Goal: Task Accomplishment & Management: Use online tool/utility

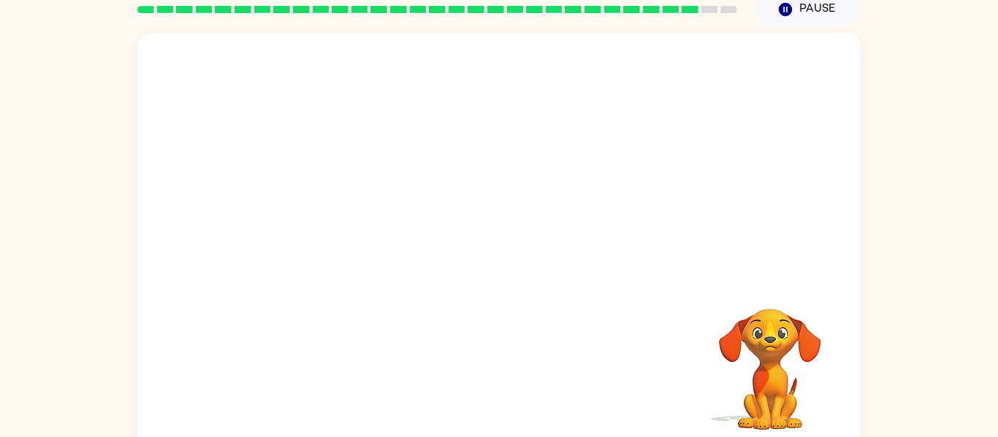
scroll to position [76, 0]
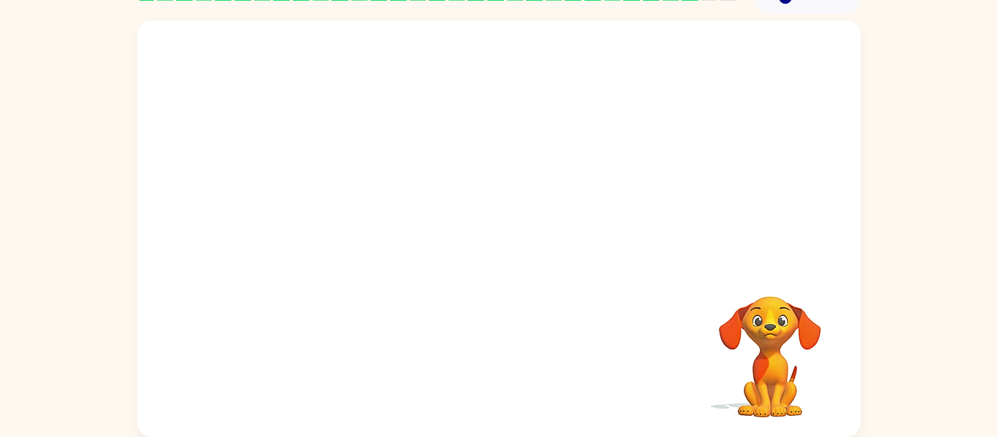
click at [461, 157] on video "Your browser must support playing .mp4 files to use Literably. Please try using…" at bounding box center [498, 142] width 723 height 245
click at [540, 194] on video "Your browser must support playing .mp4 files to use Literably. Please try using…" at bounding box center [498, 142] width 723 height 245
click at [581, 147] on video "Your browser must support playing .mp4 files to use Literably. Please try using…" at bounding box center [498, 142] width 723 height 245
click at [519, 240] on button "button" at bounding box center [498, 236] width 93 height 53
click at [701, 233] on div at bounding box center [498, 142] width 723 height 245
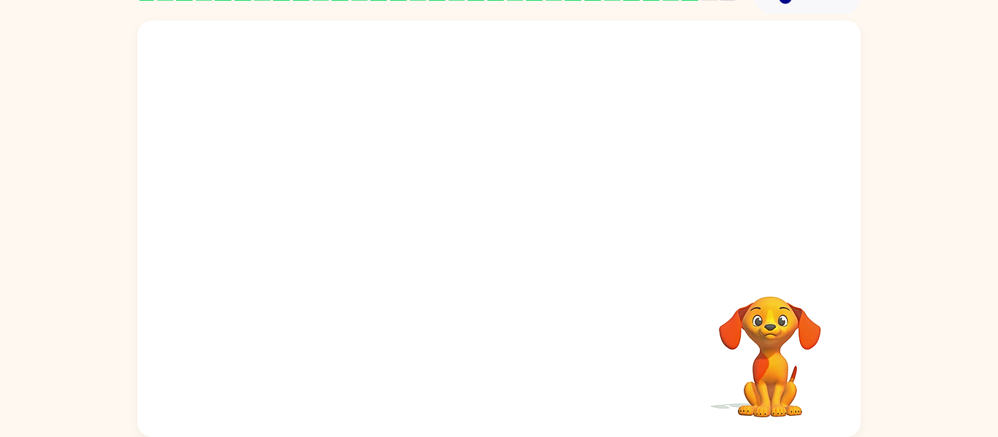
click at [702, 234] on div at bounding box center [498, 142] width 723 height 245
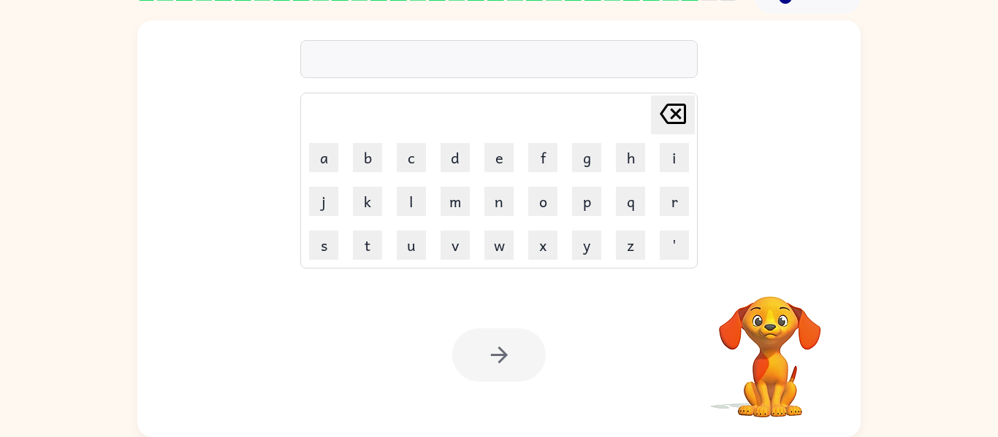
click at [704, 234] on div "Delete Delete last character input a b c d e f g h i j k l m n o p q r s t u v …" at bounding box center [498, 142] width 723 height 245
click at [500, 162] on button "e" at bounding box center [498, 157] width 29 height 29
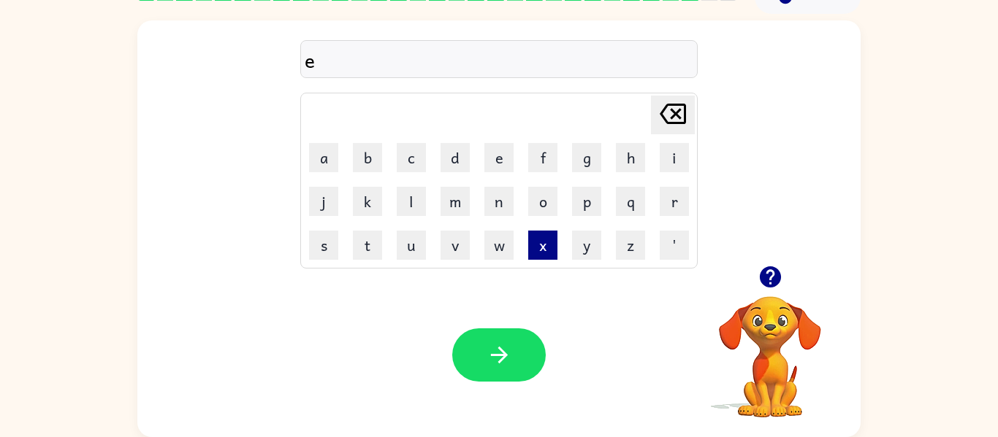
click at [543, 234] on button "x" at bounding box center [542, 245] width 29 height 29
click at [505, 161] on button "e" at bounding box center [498, 157] width 29 height 29
click at [408, 203] on button "l" at bounding box center [411, 201] width 29 height 29
click at [502, 149] on button "e" at bounding box center [498, 157] width 29 height 29
click at [501, 202] on button "n" at bounding box center [498, 201] width 29 height 29
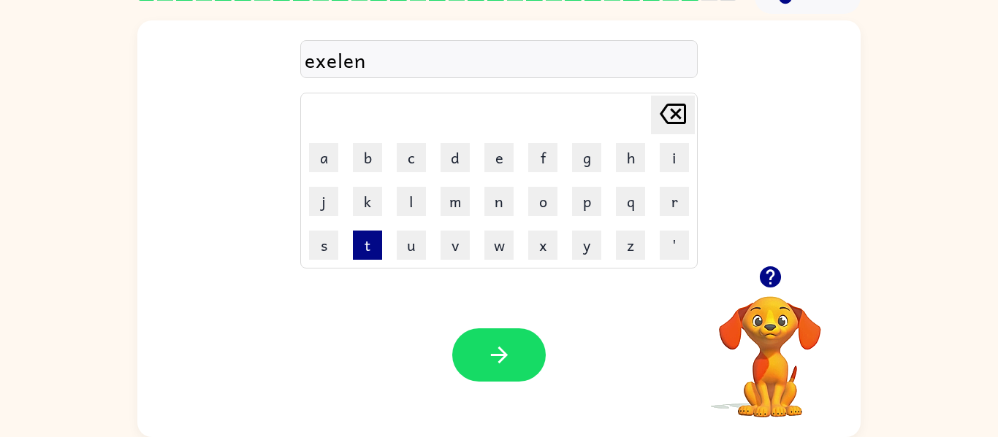
click at [374, 256] on button "t" at bounding box center [367, 245] width 29 height 29
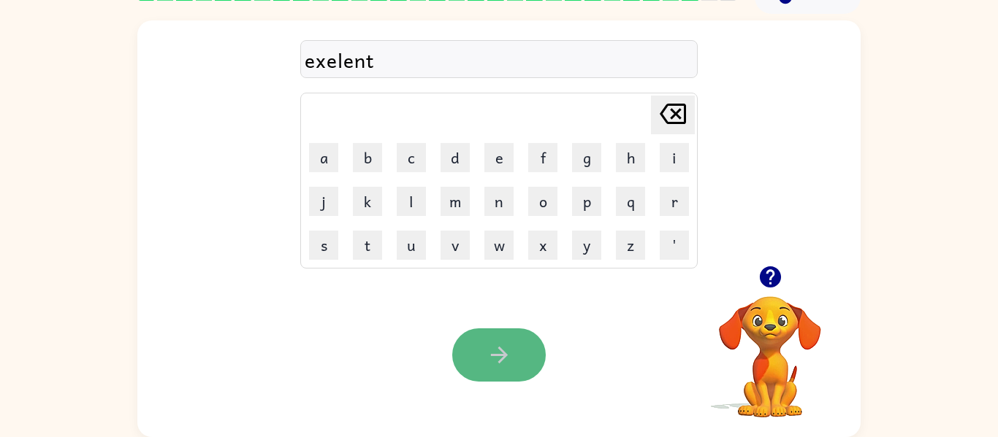
click at [491, 370] on button "button" at bounding box center [498, 355] width 93 height 53
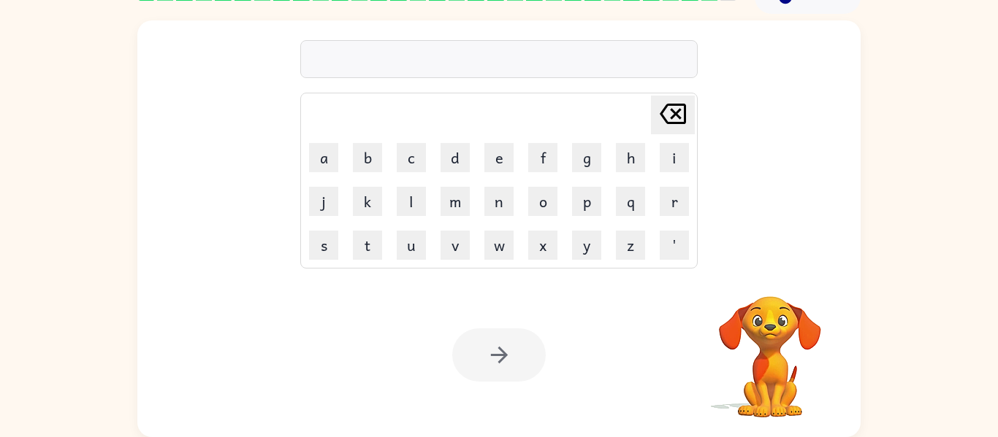
click at [826, 207] on div "Delete Delete last character input a b c d e f g h i j k l m n o p q r s t u v …" at bounding box center [498, 142] width 723 height 245
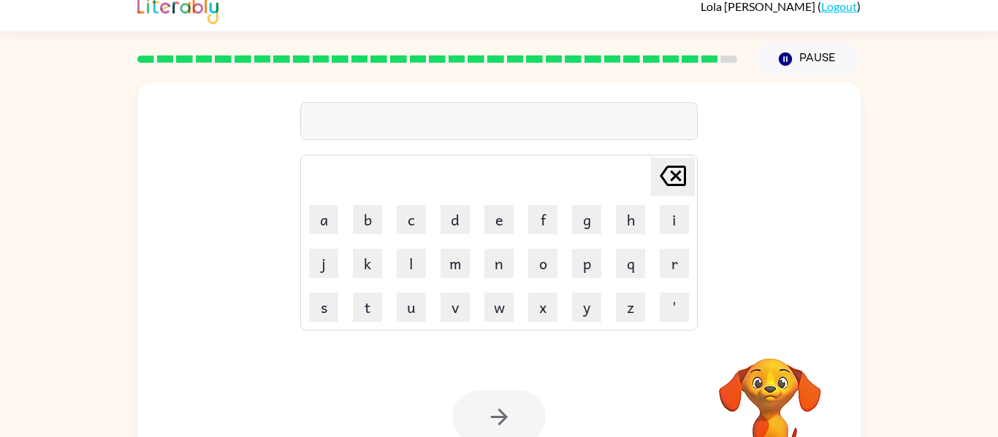
scroll to position [17, 0]
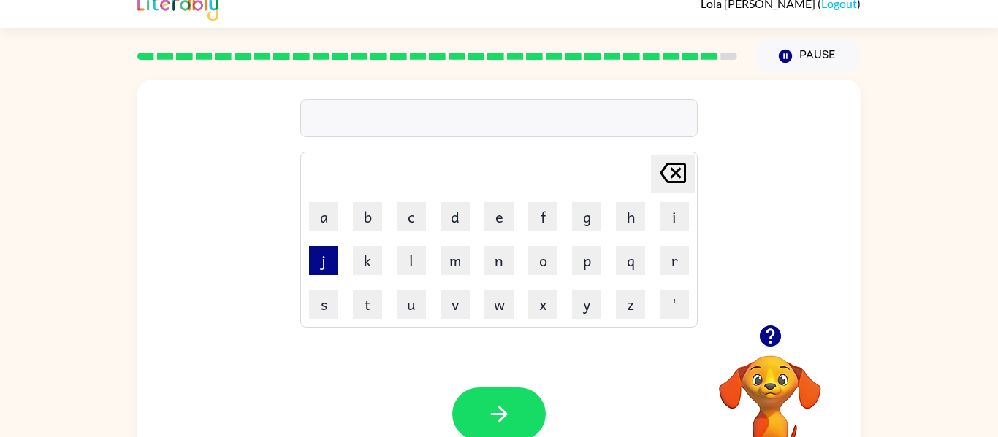
click at [337, 253] on button "j" at bounding box center [323, 260] width 29 height 29
click at [327, 212] on button "a" at bounding box center [323, 216] width 29 height 29
click at [489, 302] on button "w" at bounding box center [498, 304] width 29 height 29
click at [365, 202] on button "b" at bounding box center [367, 216] width 29 height 29
click at [665, 254] on button "r" at bounding box center [673, 260] width 29 height 29
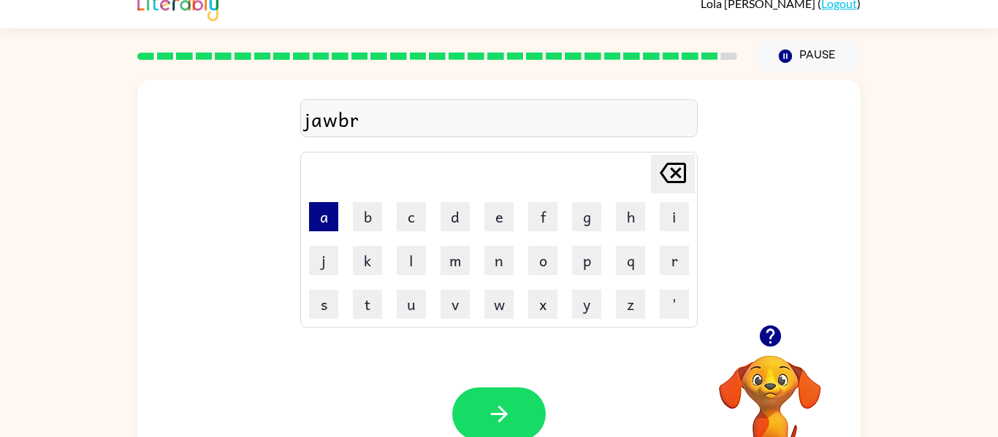
click at [332, 210] on button "a" at bounding box center [323, 216] width 29 height 29
click at [409, 226] on button "c" at bounding box center [411, 216] width 29 height 29
click at [373, 250] on button "k" at bounding box center [367, 260] width 29 height 29
click at [505, 225] on button "e" at bounding box center [498, 216] width 29 height 29
click at [661, 254] on button "r" at bounding box center [673, 260] width 29 height 29
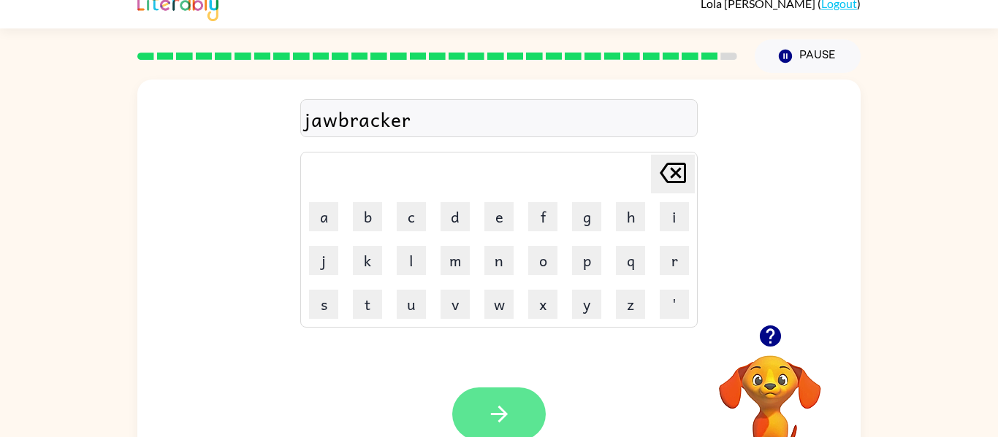
click at [480, 408] on button "button" at bounding box center [498, 414] width 93 height 53
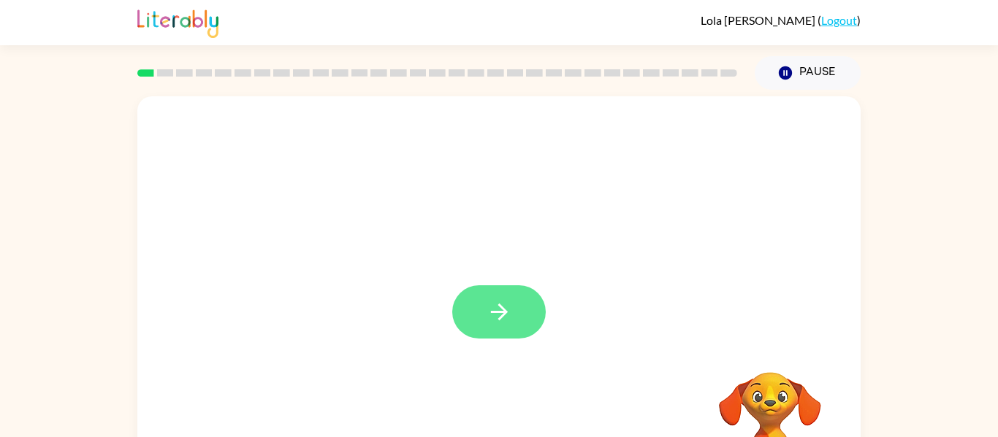
click at [524, 326] on button "button" at bounding box center [498, 312] width 93 height 53
click at [716, 369] on video "Your browser must support playing .mp4 files to use Literably. Please try using…" at bounding box center [770, 423] width 146 height 146
click at [752, 391] on video "Your browser must support playing .mp4 files to use Literably. Please try using…" at bounding box center [770, 423] width 146 height 146
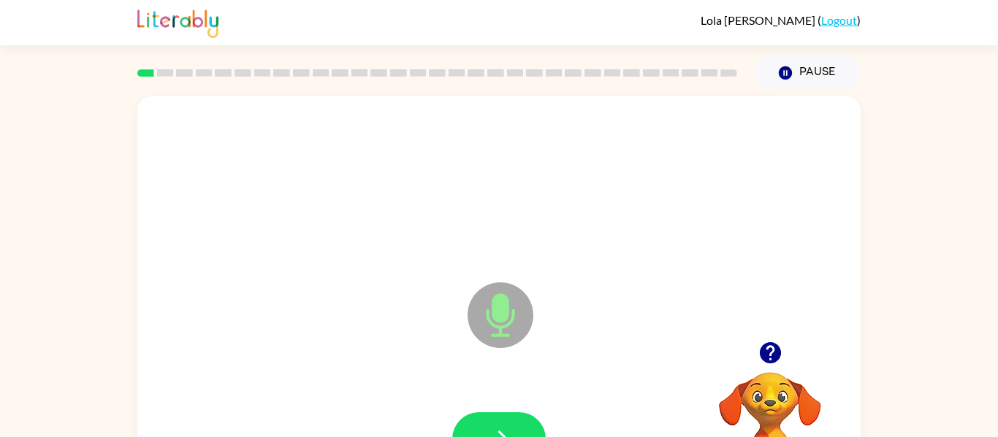
drag, startPoint x: 770, startPoint y: 386, endPoint x: 744, endPoint y: 297, distance: 92.7
click at [744, 297] on div "Microphone The Microphone is here when it is your turn to talk Your browser mus…" at bounding box center [498, 304] width 723 height 417
click at [502, 429] on icon "button" at bounding box center [499, 440] width 26 height 26
click at [675, 302] on icon "Microphone The Microphone is here when it is your turn to talk" at bounding box center [573, 334] width 219 height 110
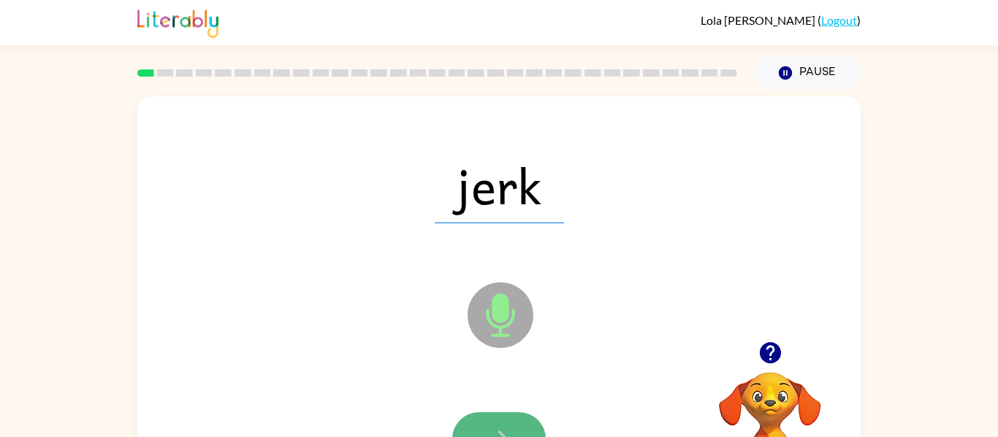
click at [468, 434] on button "button" at bounding box center [498, 439] width 93 height 53
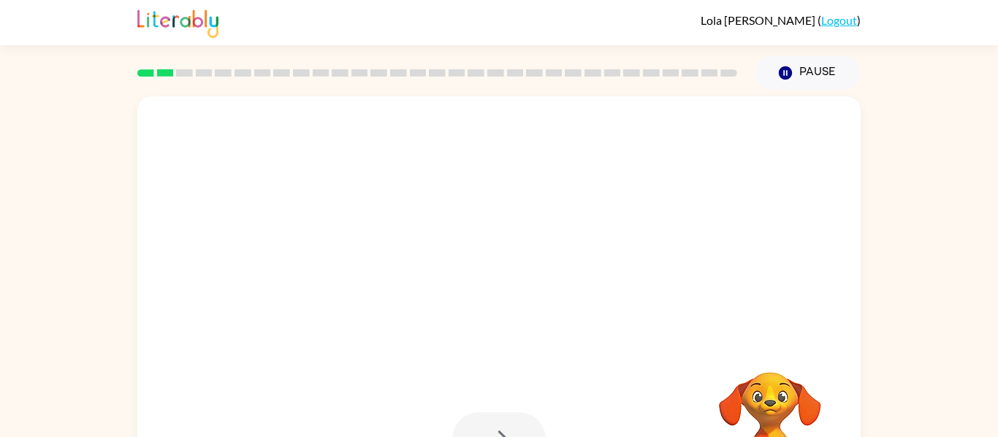
click at [749, 310] on div at bounding box center [498, 304] width 723 height 417
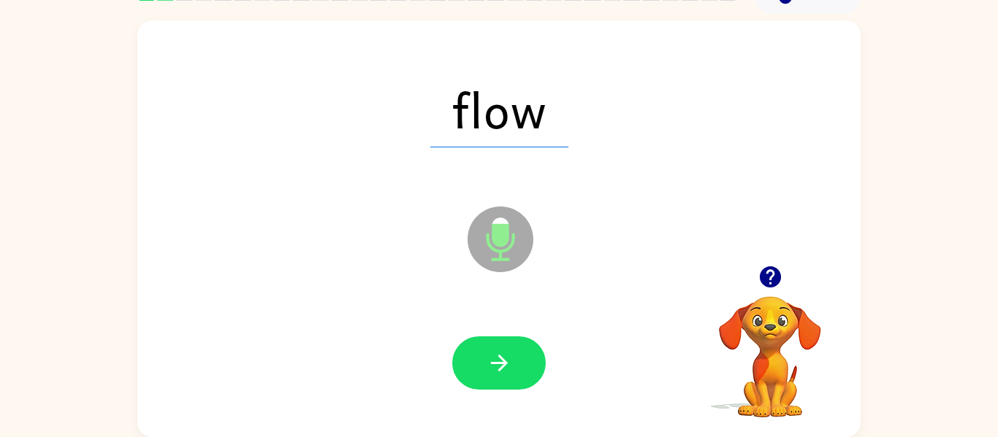
scroll to position [72, 0]
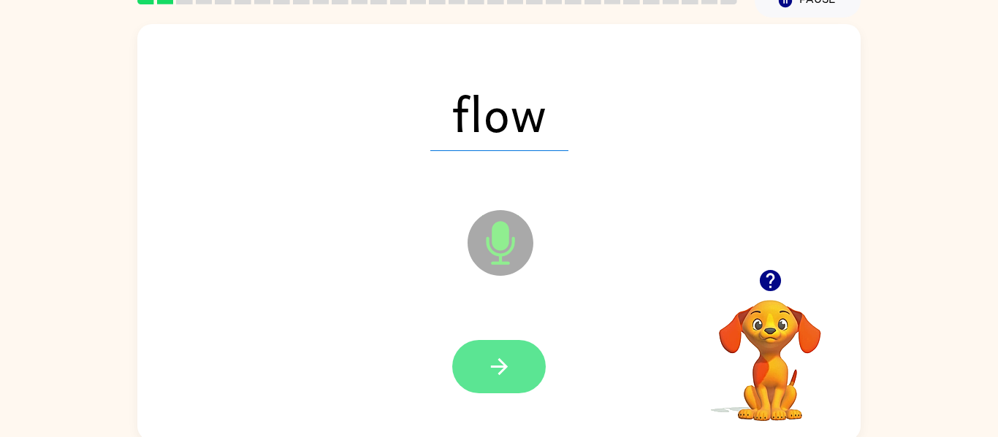
click at [515, 369] on button "button" at bounding box center [498, 366] width 93 height 53
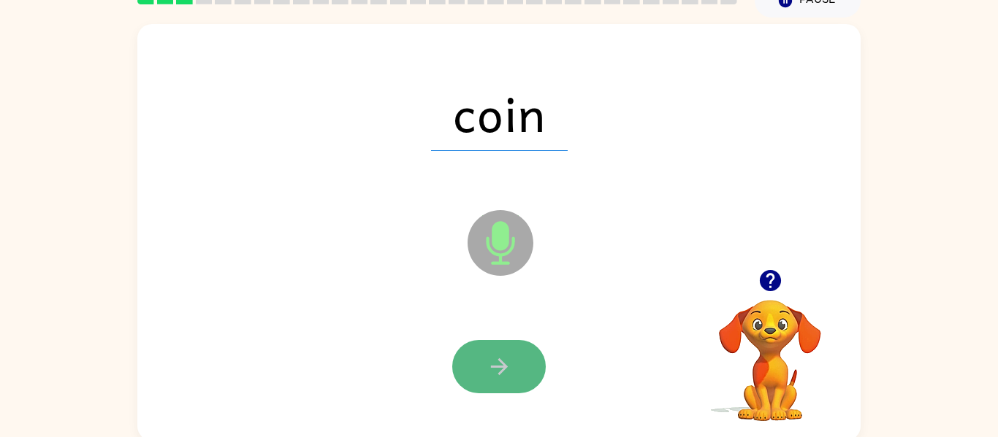
click at [477, 372] on button "button" at bounding box center [498, 366] width 93 height 53
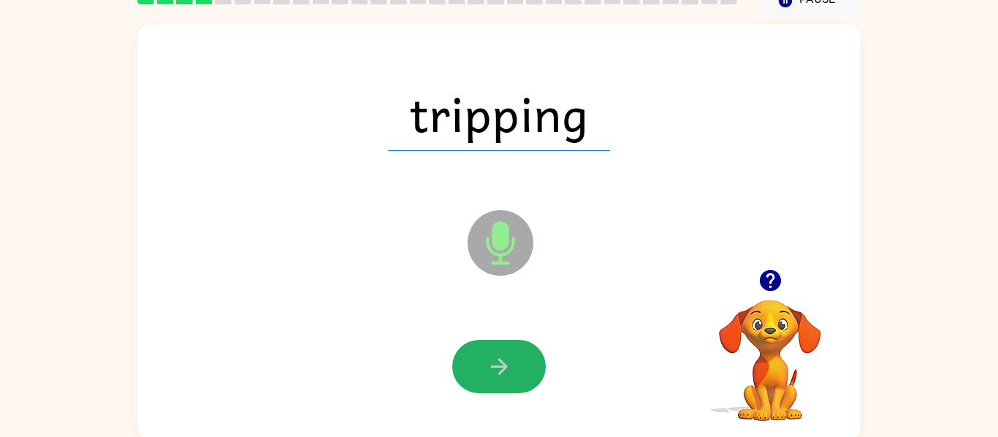
click at [491, 364] on icon "button" at bounding box center [499, 367] width 26 height 26
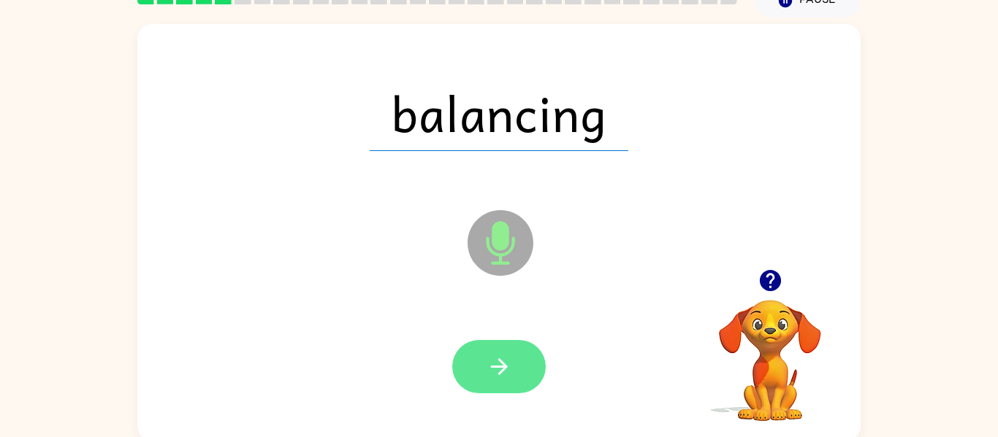
click at [522, 384] on button "button" at bounding box center [498, 366] width 93 height 53
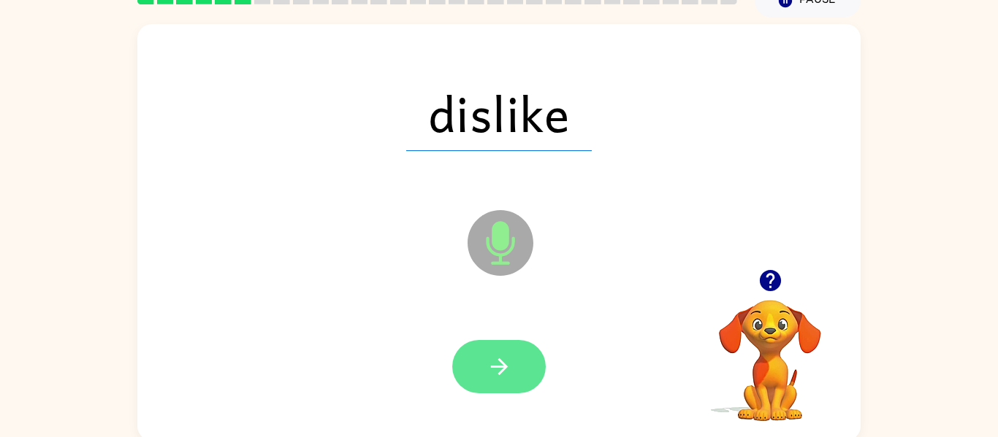
click at [517, 376] on button "button" at bounding box center [498, 366] width 93 height 53
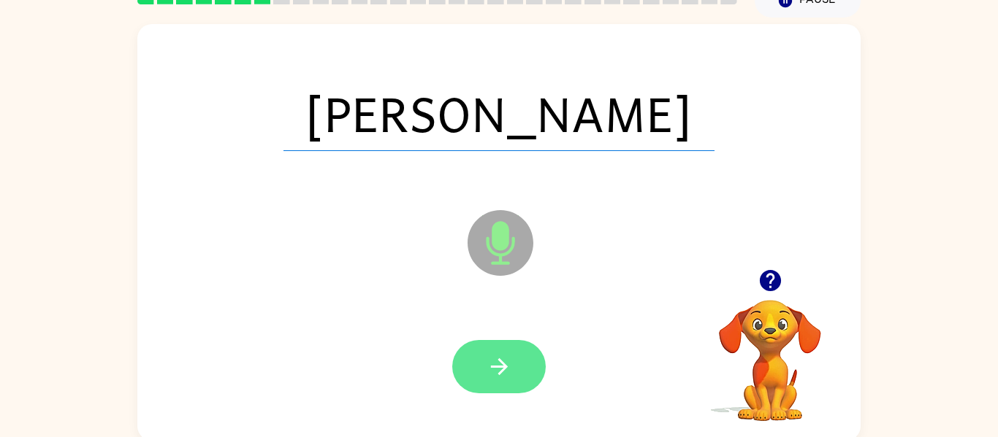
click at [524, 370] on button "button" at bounding box center [498, 366] width 93 height 53
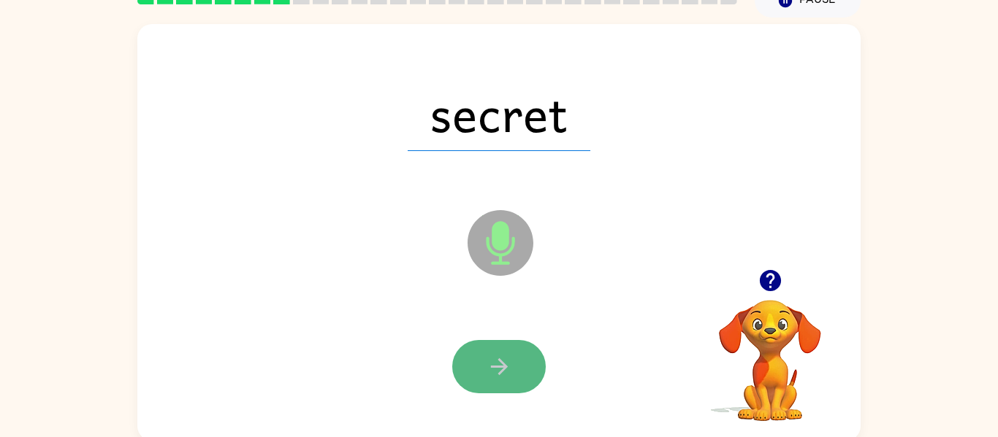
click at [516, 366] on button "button" at bounding box center [498, 366] width 93 height 53
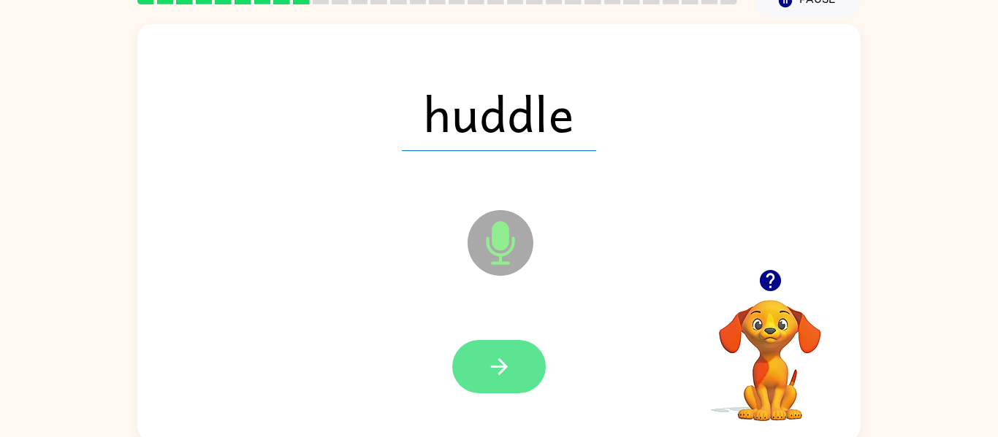
click at [514, 366] on button "button" at bounding box center [498, 366] width 93 height 53
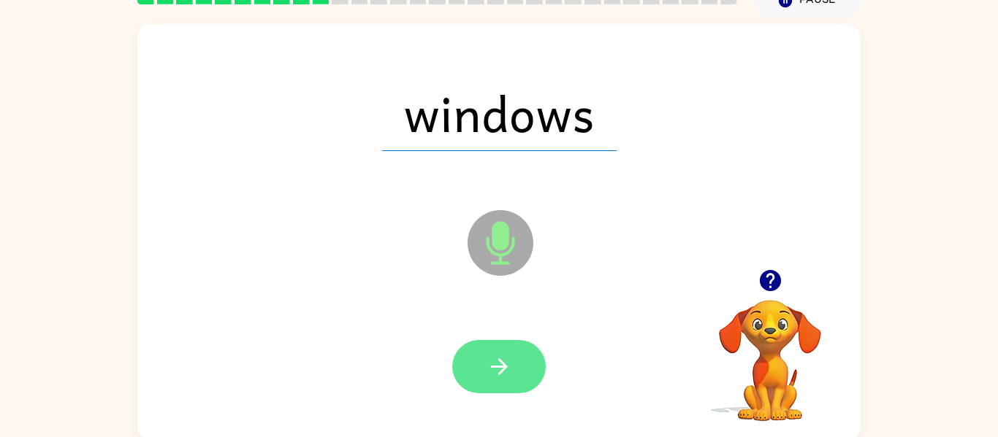
click at [510, 363] on icon "button" at bounding box center [499, 367] width 26 height 26
click at [514, 368] on button "button" at bounding box center [498, 366] width 93 height 53
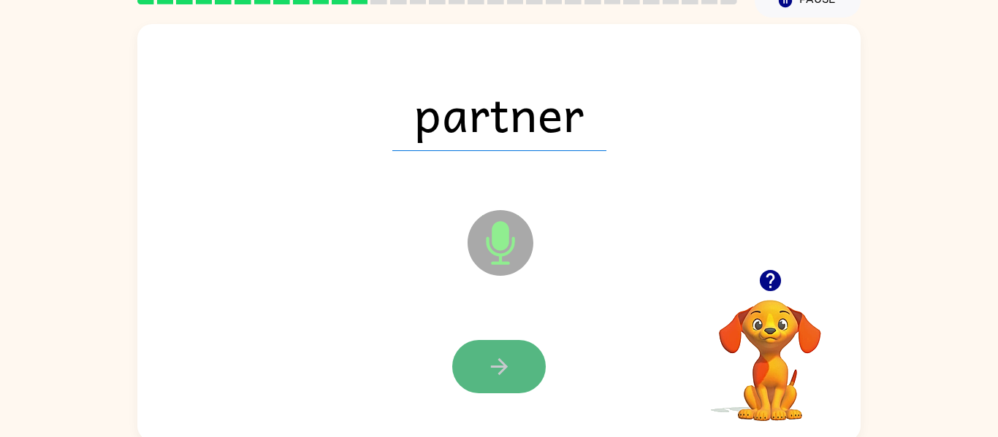
click at [512, 366] on button "button" at bounding box center [498, 366] width 93 height 53
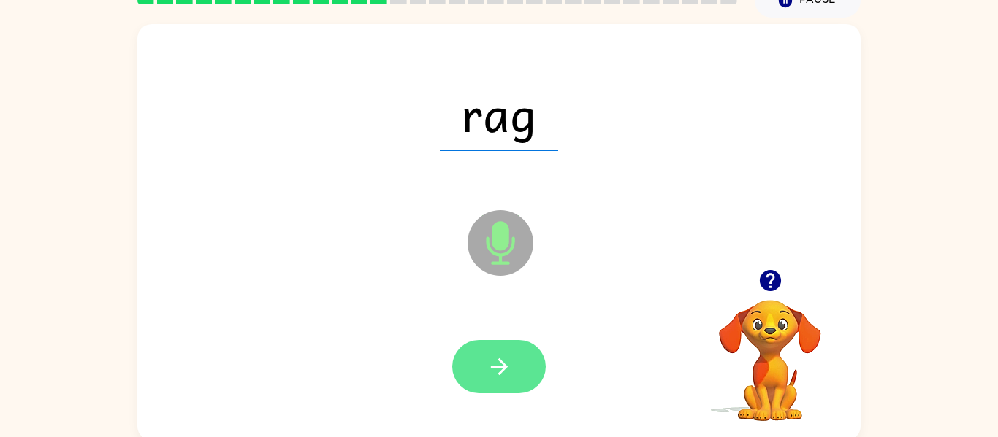
click at [494, 348] on button "button" at bounding box center [498, 366] width 93 height 53
click at [506, 359] on icon "button" at bounding box center [499, 367] width 26 height 26
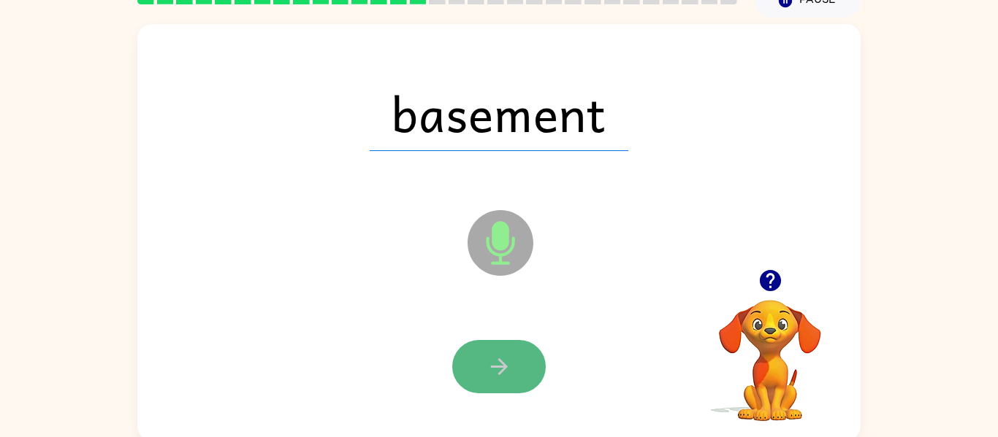
click at [512, 363] on button "button" at bounding box center [498, 366] width 93 height 53
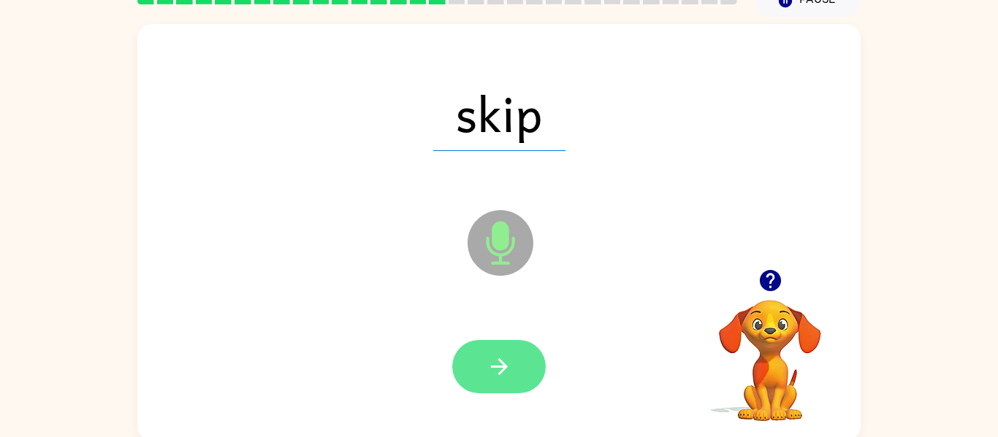
click at [510, 362] on icon "button" at bounding box center [499, 367] width 26 height 26
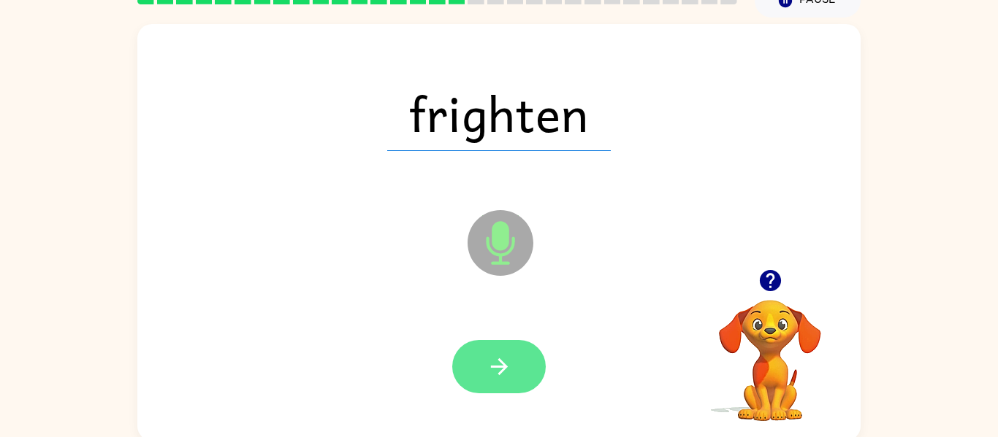
click at [506, 363] on icon "button" at bounding box center [499, 367] width 26 height 26
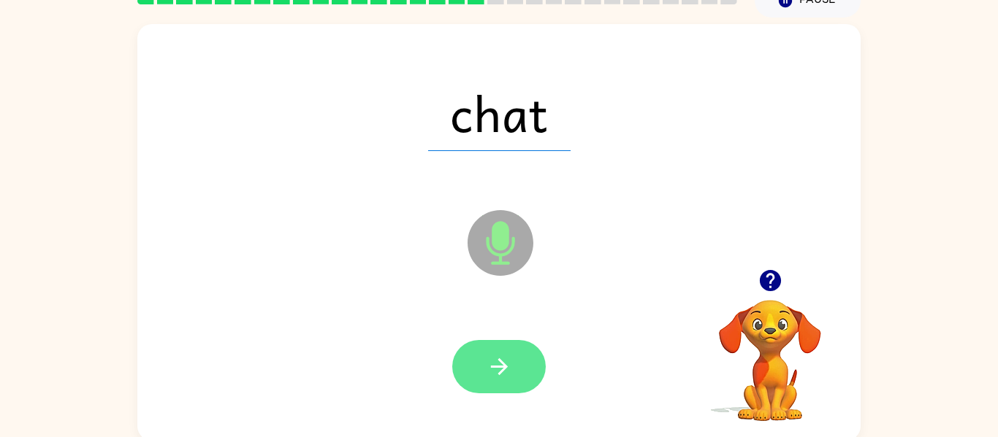
click at [501, 354] on icon "button" at bounding box center [499, 367] width 26 height 26
click at [501, 354] on div at bounding box center [498, 366] width 93 height 53
click at [537, 380] on button "button" at bounding box center [498, 366] width 93 height 53
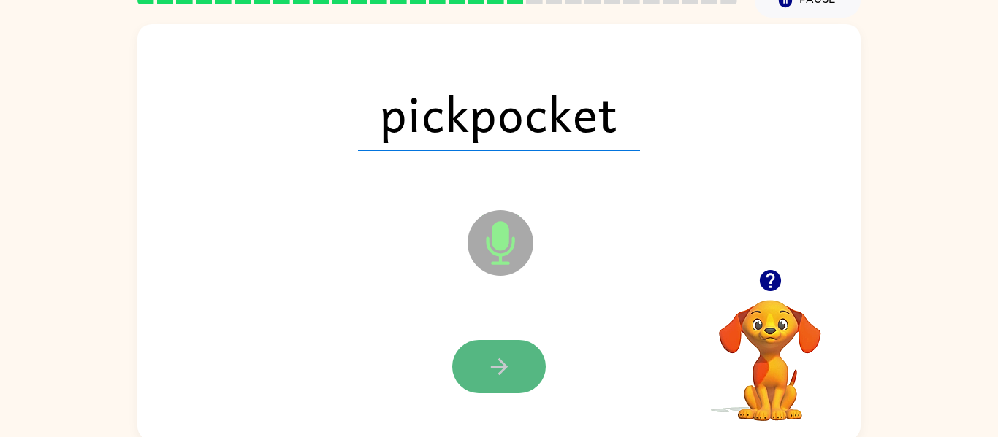
click at [520, 370] on button "button" at bounding box center [498, 366] width 93 height 53
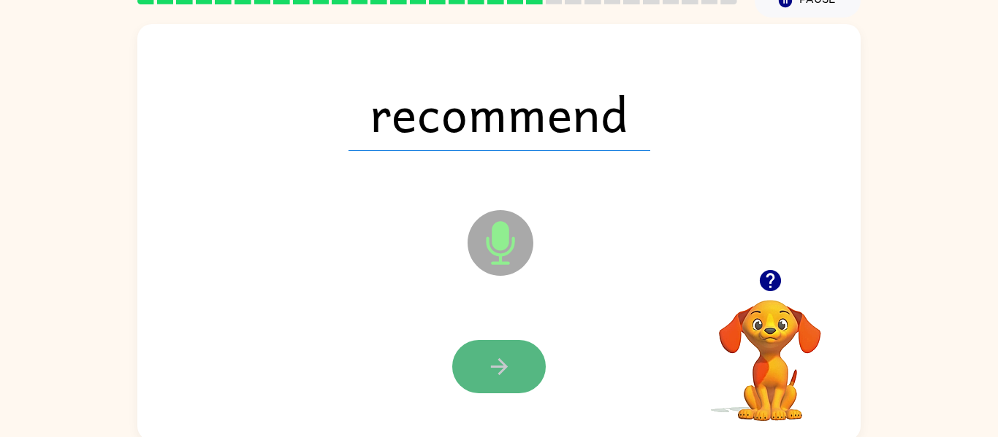
click at [527, 379] on button "button" at bounding box center [498, 366] width 93 height 53
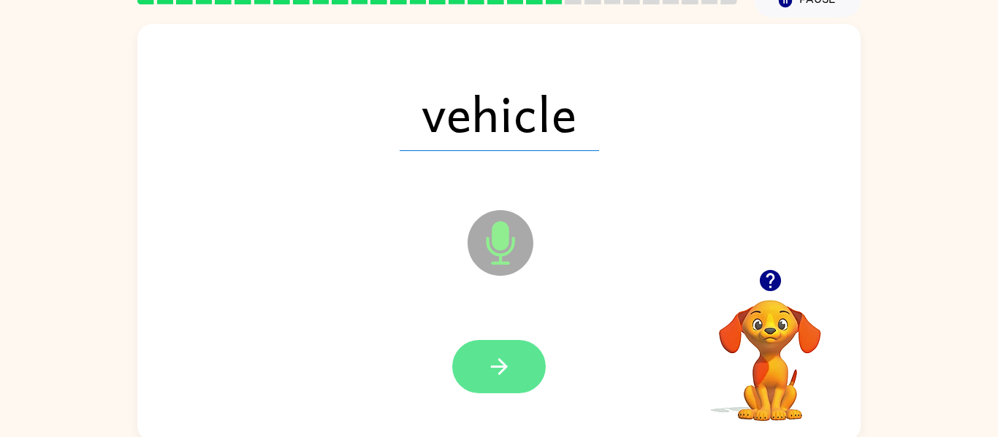
click at [511, 377] on icon "button" at bounding box center [499, 367] width 26 height 26
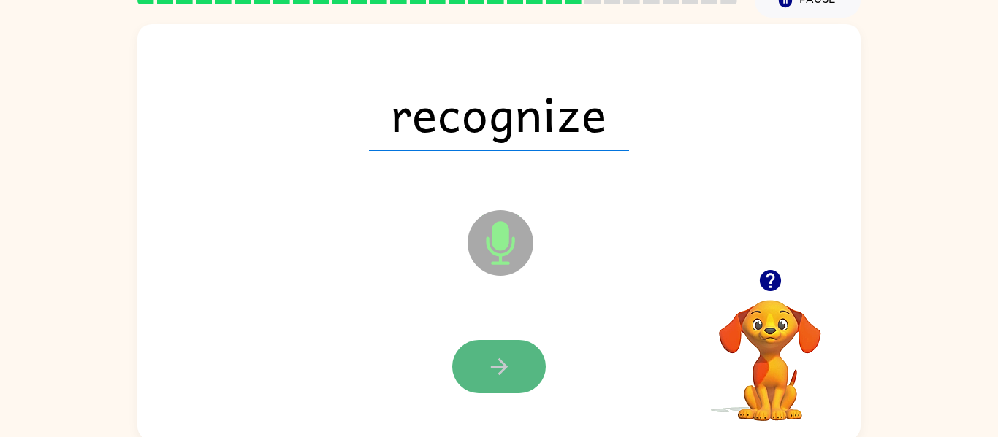
click at [508, 365] on icon "button" at bounding box center [499, 367] width 26 height 26
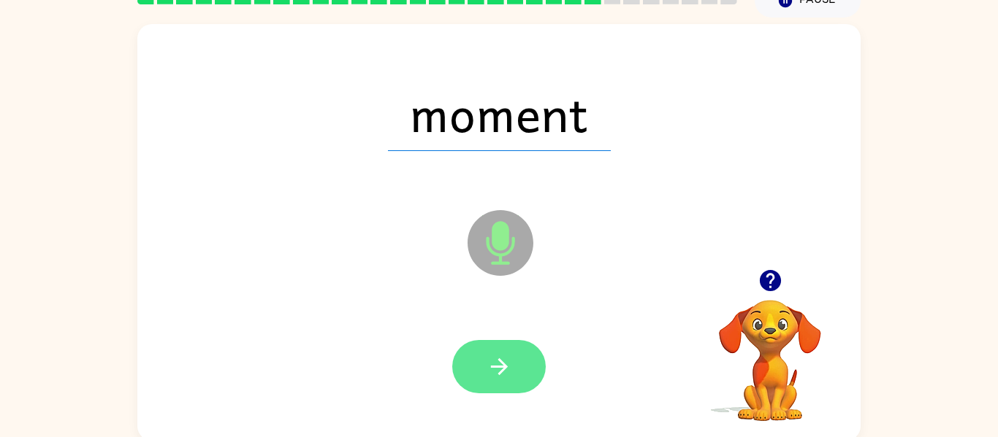
click at [507, 366] on icon "button" at bounding box center [499, 367] width 26 height 26
click at [508, 370] on icon "button" at bounding box center [499, 367] width 26 height 26
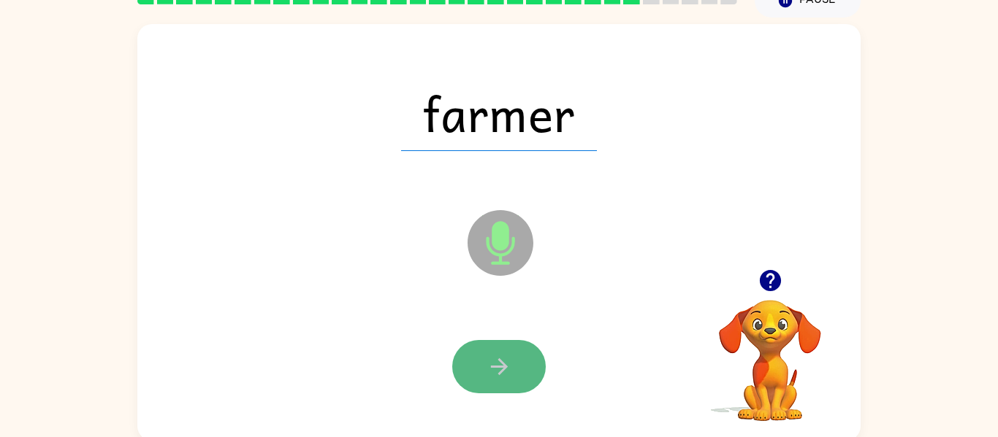
click at [510, 362] on icon "button" at bounding box center [499, 367] width 26 height 26
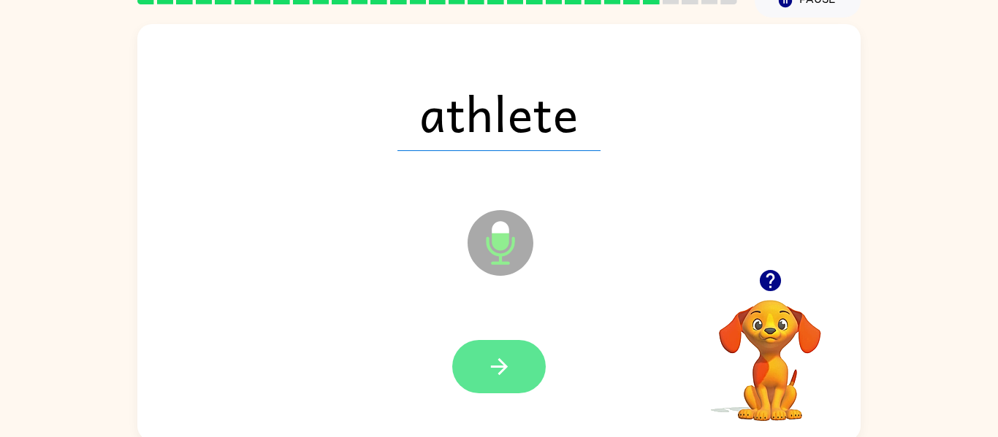
click at [513, 368] on button "button" at bounding box center [498, 366] width 93 height 53
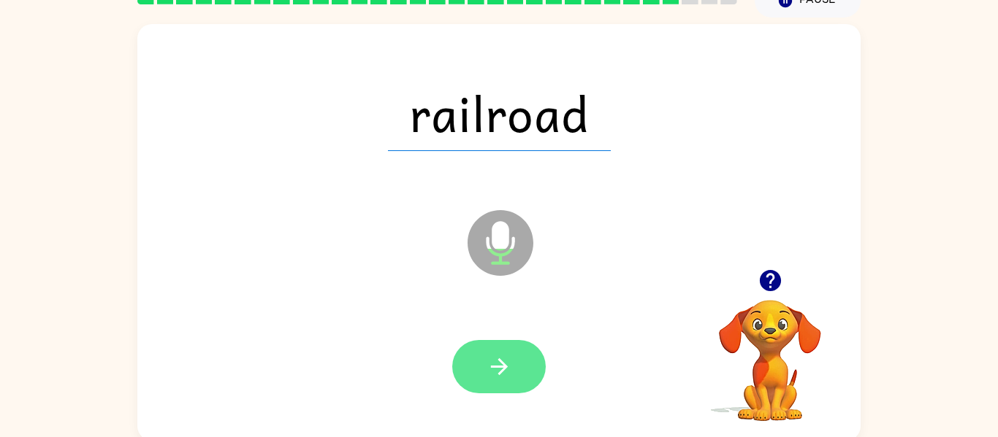
click at [512, 360] on button "button" at bounding box center [498, 366] width 93 height 53
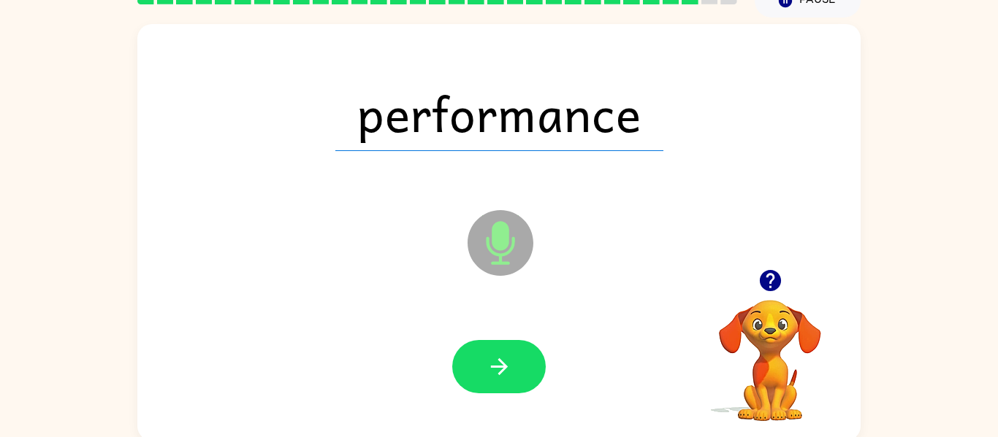
click at [512, 362] on button "button" at bounding box center [498, 366] width 93 height 53
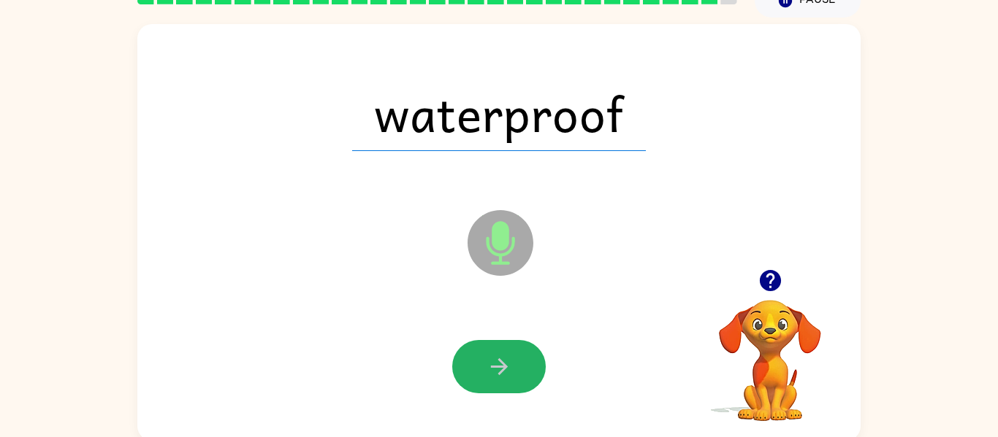
click at [512, 362] on button "button" at bounding box center [498, 366] width 93 height 53
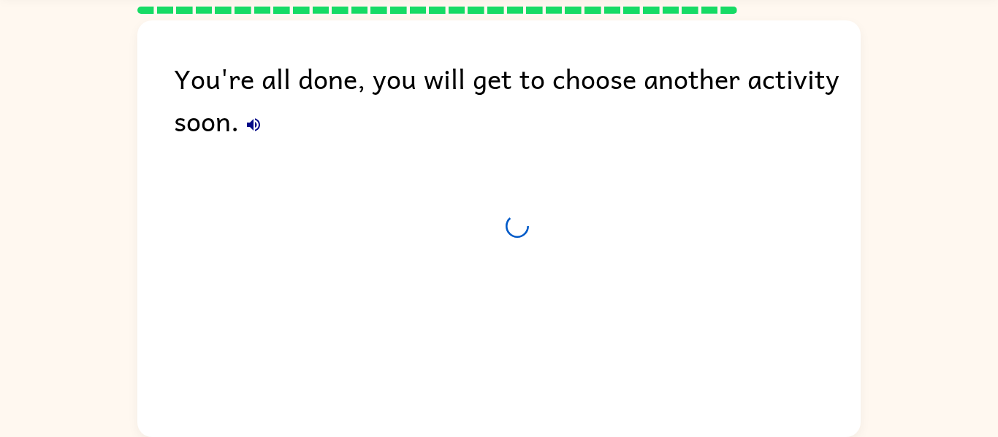
scroll to position [50, 0]
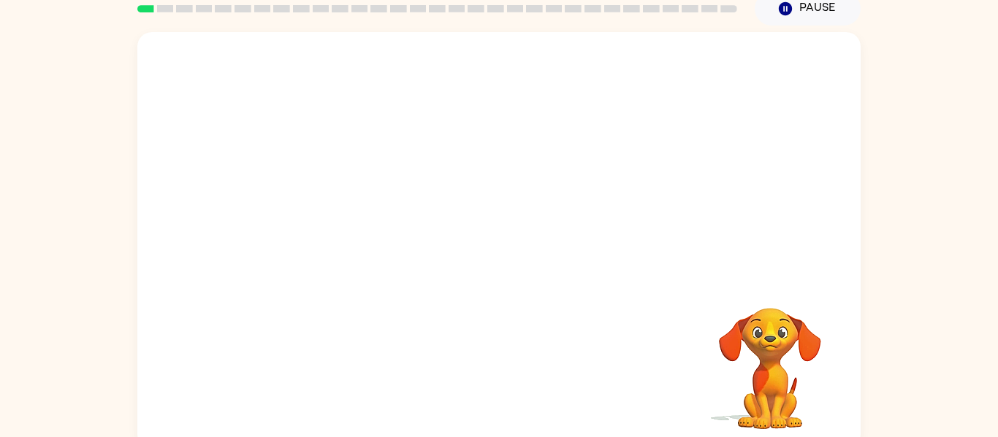
scroll to position [68, 0]
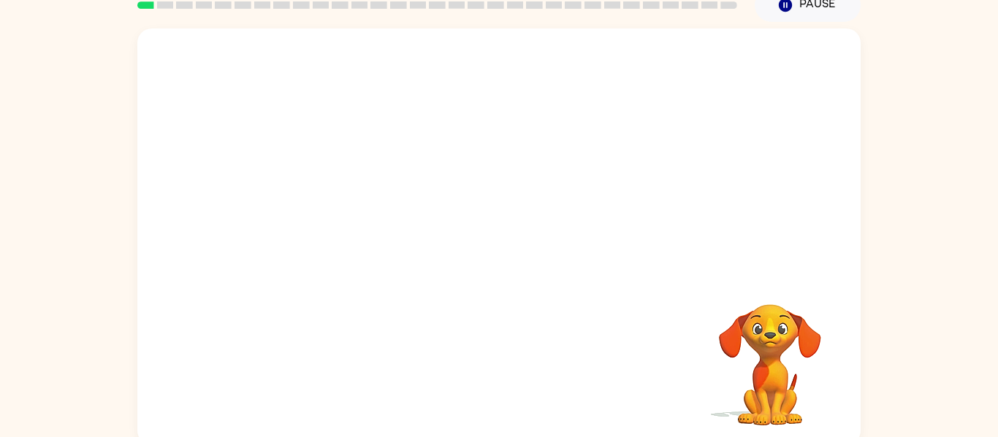
click at [328, 209] on video "Your browser must support playing .mp4 files to use Literably. Please try using…" at bounding box center [498, 150] width 723 height 245
click at [342, 197] on video "Your browser must support playing .mp4 files to use Literably. Please try using…" at bounding box center [498, 150] width 723 height 245
click at [524, 249] on button "button" at bounding box center [498, 244] width 93 height 53
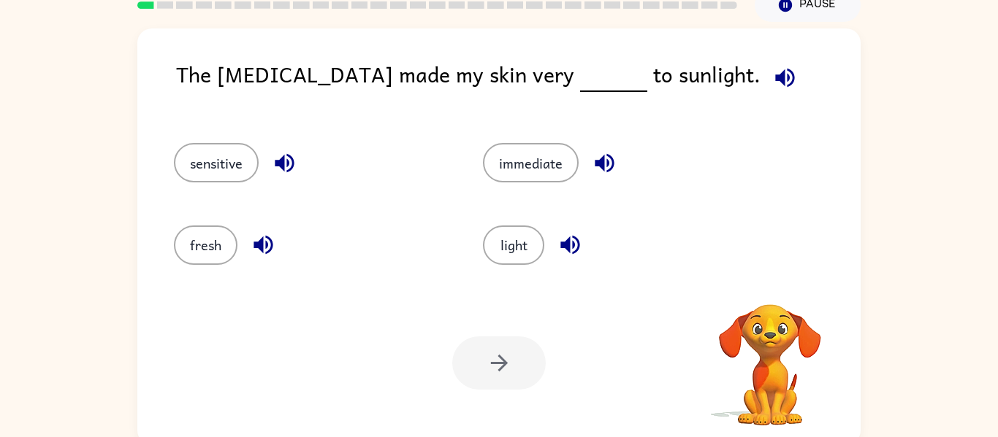
click at [371, 144] on div "sensitive" at bounding box center [311, 162] width 275 height 39
click at [284, 75] on div "The sunburn made my skin very to sunlight." at bounding box center [518, 86] width 684 height 56
click at [227, 158] on button "sensitive" at bounding box center [216, 162] width 85 height 39
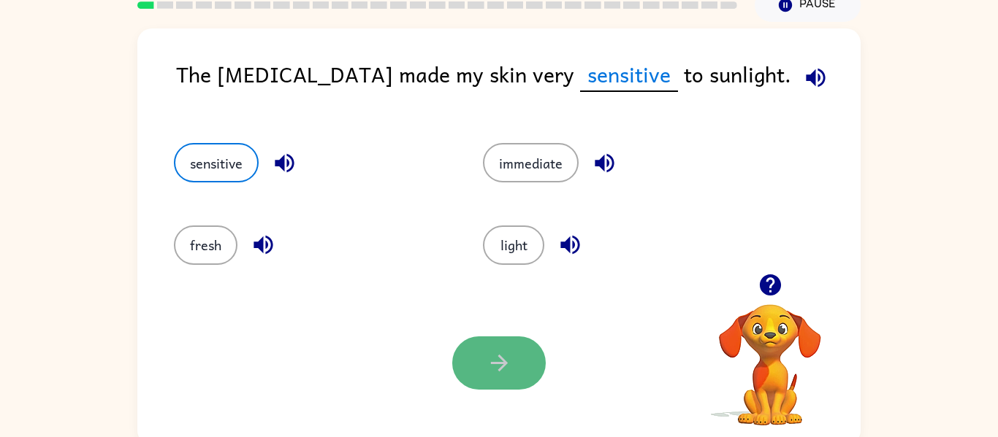
click at [495, 353] on icon "button" at bounding box center [499, 364] width 26 height 26
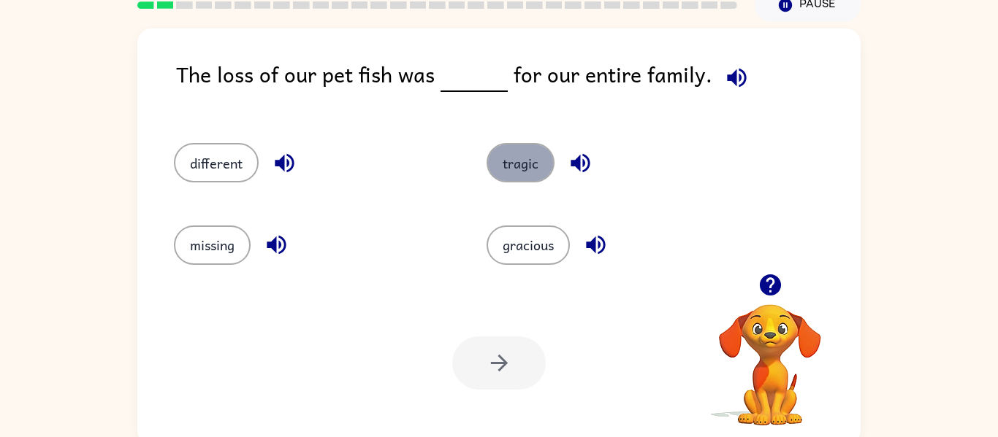
click at [503, 167] on button "tragic" at bounding box center [520, 162] width 68 height 39
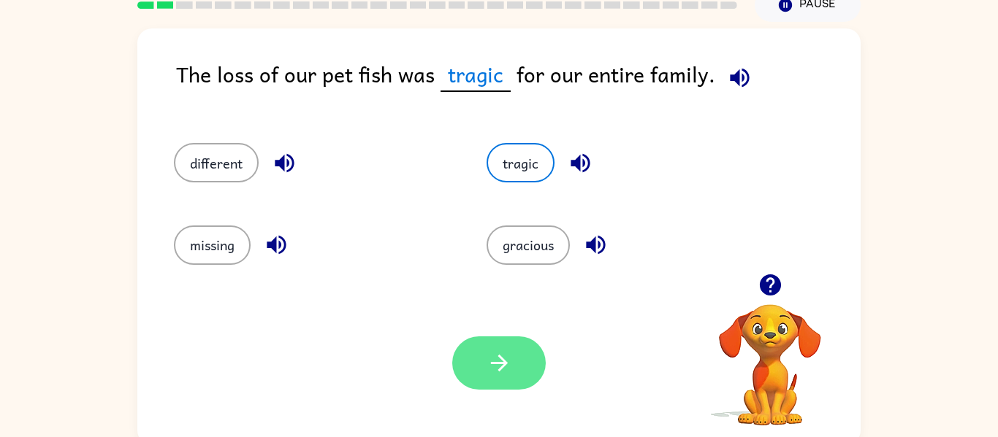
click at [514, 383] on button "button" at bounding box center [498, 363] width 93 height 53
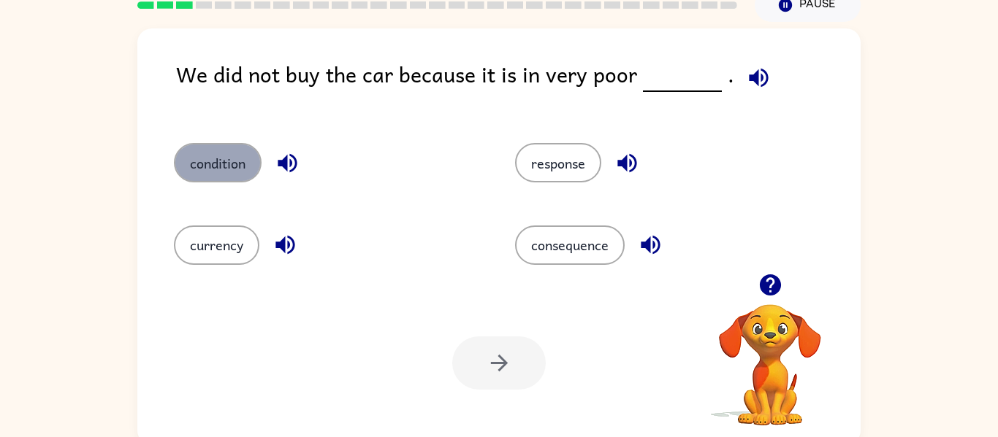
click at [237, 153] on button "condition" at bounding box center [218, 162] width 88 height 39
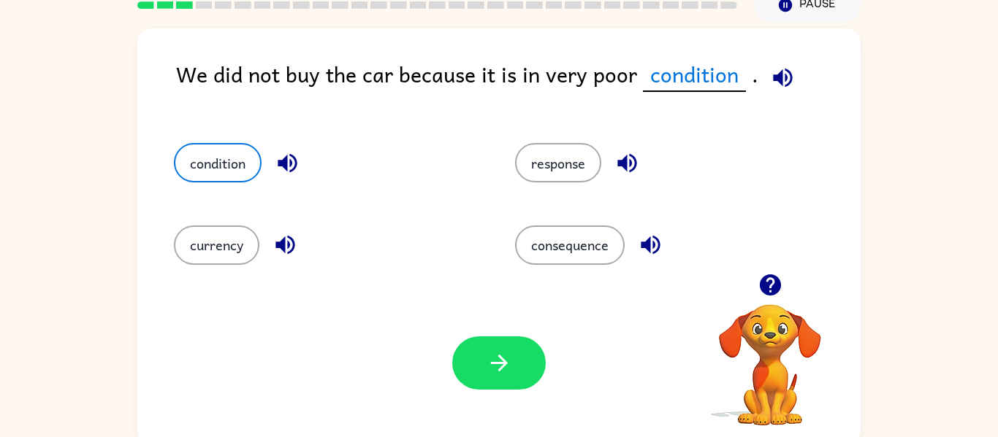
click at [559, 403] on div "Your browser must support playing .mp4 files to use Literably. Please try using…" at bounding box center [498, 363] width 723 height 164
click at [519, 374] on button "button" at bounding box center [498, 363] width 93 height 53
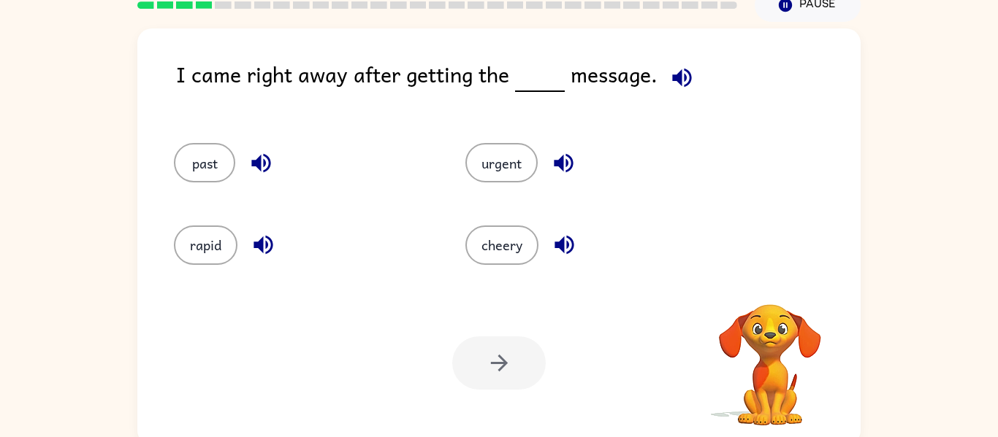
click at [519, 374] on div at bounding box center [498, 363] width 93 height 53
click at [509, 154] on button "urgent" at bounding box center [501, 162] width 72 height 39
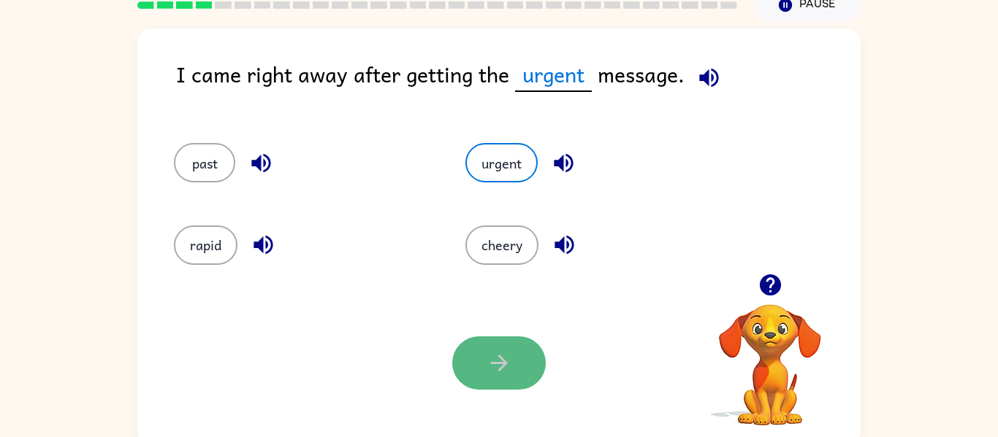
click at [486, 365] on icon "button" at bounding box center [499, 364] width 26 height 26
click at [561, 326] on div "Your browser must support playing .mp4 files to use Literably. Please try using…" at bounding box center [498, 363] width 723 height 164
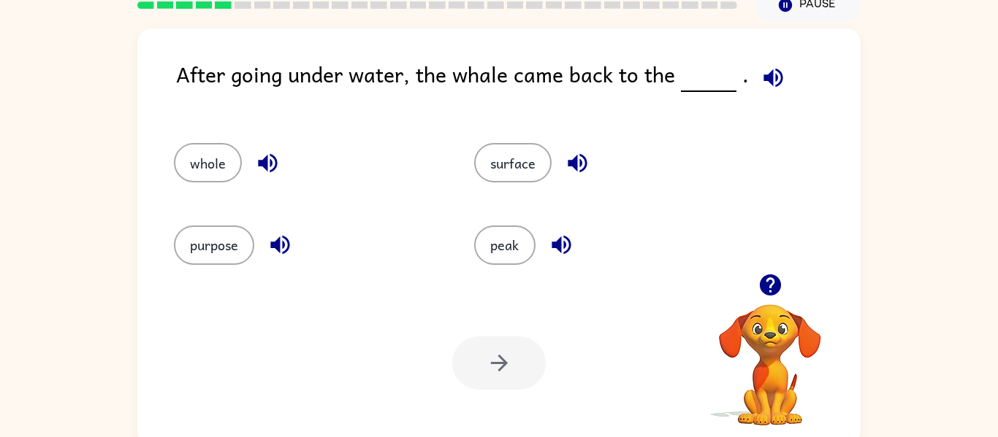
click at [770, 88] on icon "button" at bounding box center [773, 78] width 26 height 26
click at [764, 87] on icon "button" at bounding box center [773, 78] width 26 height 26
click at [513, 148] on button "surface" at bounding box center [512, 162] width 77 height 39
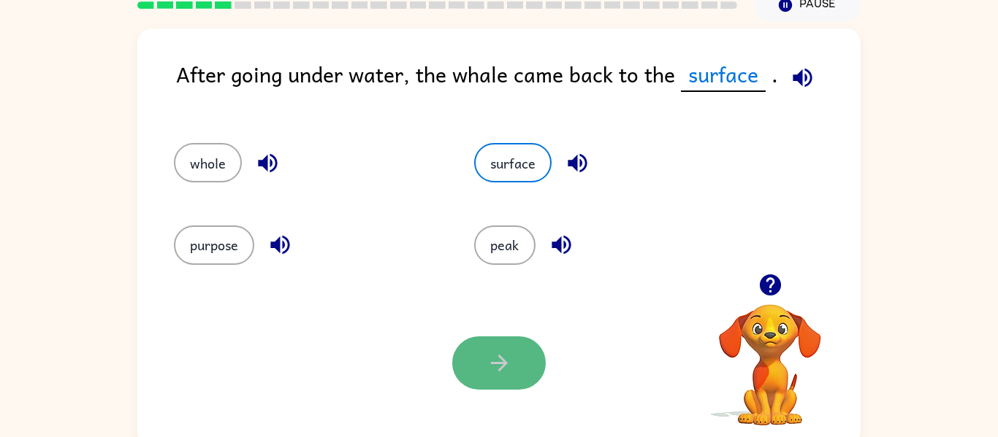
click at [505, 348] on button "button" at bounding box center [498, 363] width 93 height 53
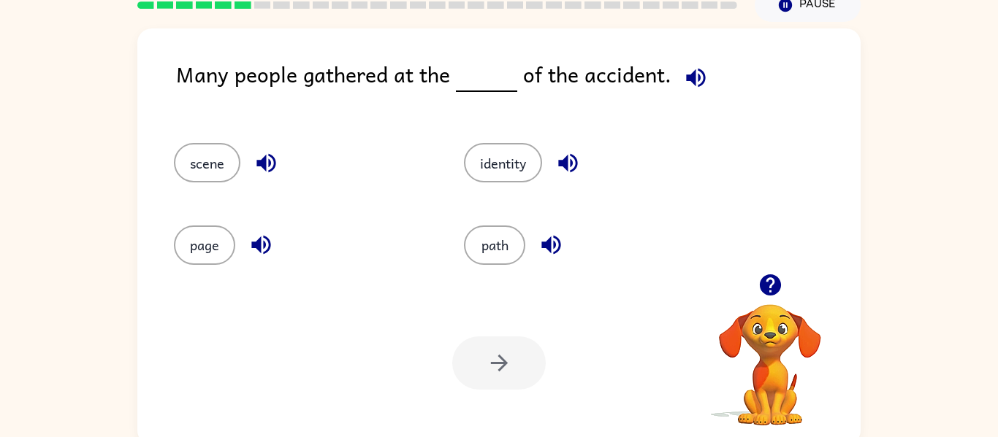
click at [702, 90] on icon "button" at bounding box center [696, 78] width 26 height 26
click at [482, 248] on button "path" at bounding box center [494, 245] width 61 height 39
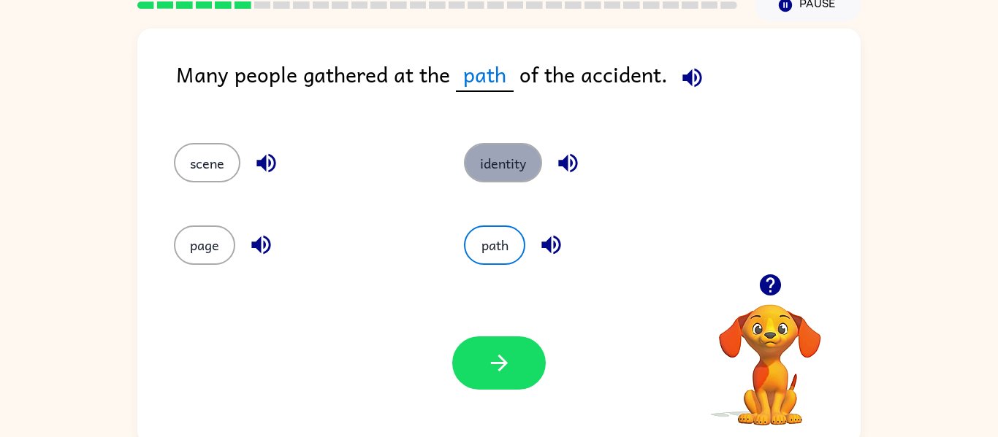
click at [488, 167] on button "identity" at bounding box center [503, 162] width 78 height 39
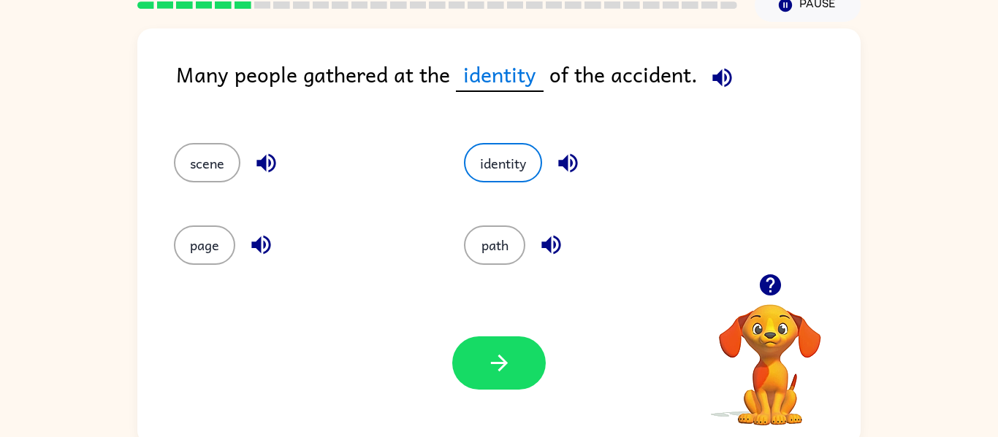
click at [709, 81] on icon "button" at bounding box center [722, 78] width 26 height 26
click at [480, 229] on button "path" at bounding box center [494, 245] width 61 height 39
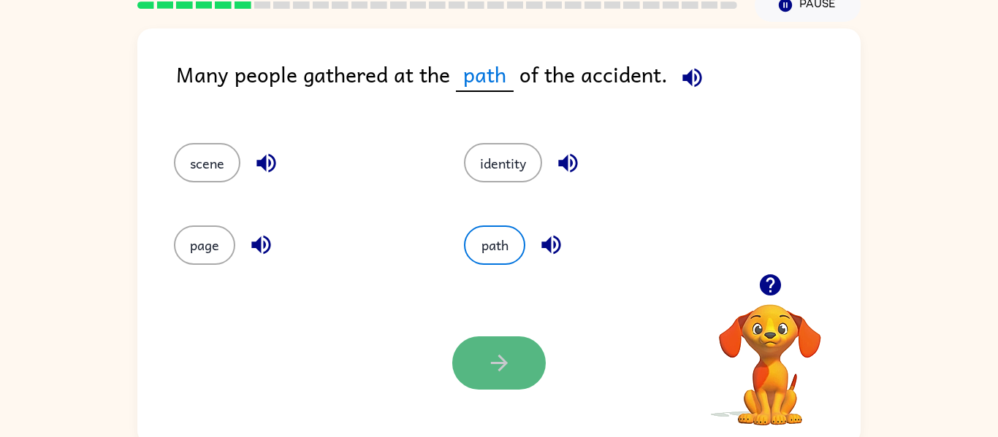
click at [510, 363] on icon "button" at bounding box center [499, 364] width 26 height 26
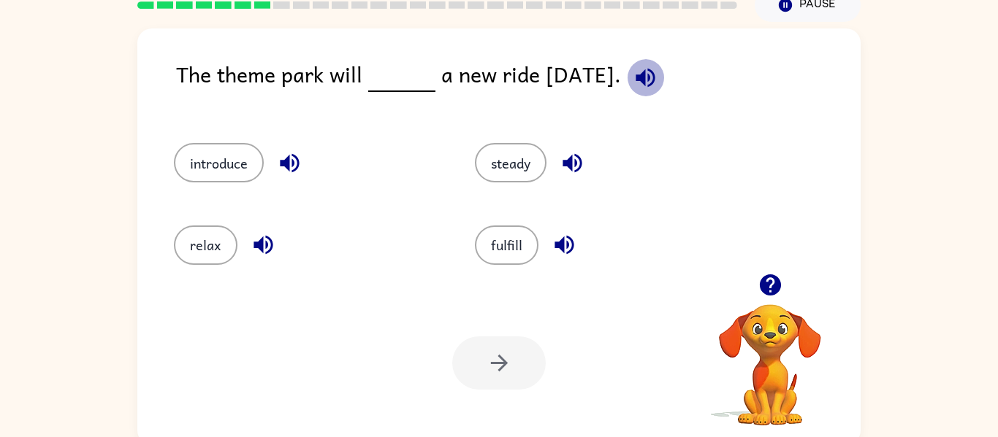
click at [655, 65] on icon "button" at bounding box center [645, 78] width 26 height 26
click at [221, 152] on button "introduce" at bounding box center [219, 162] width 90 height 39
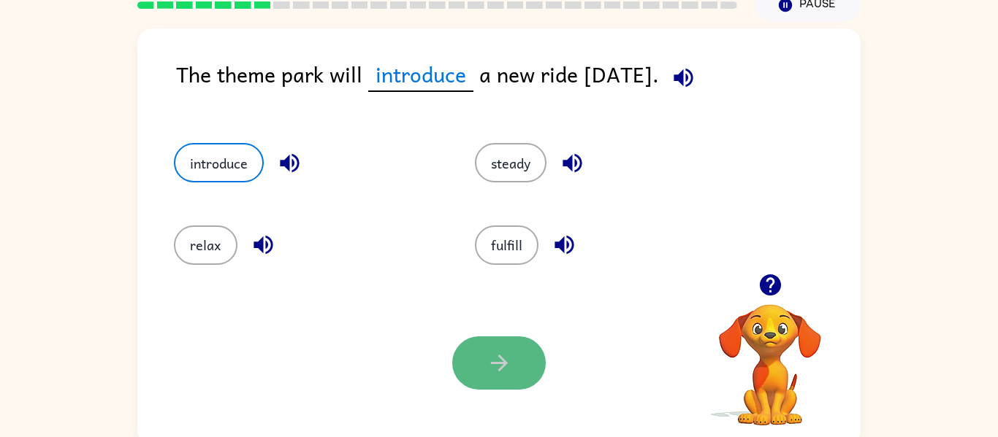
click at [497, 345] on button "button" at bounding box center [498, 363] width 93 height 53
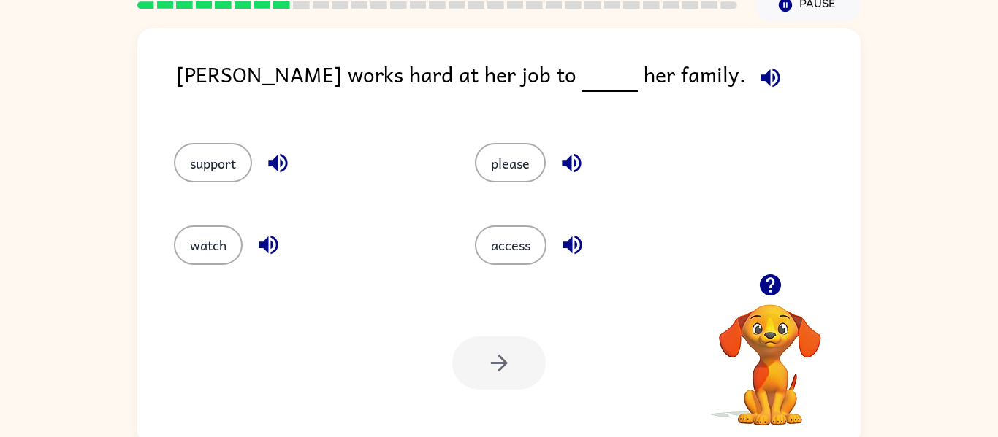
click at [510, 184] on div "please" at bounding box center [597, 156] width 301 height 82
click at [505, 171] on button "please" at bounding box center [510, 162] width 71 height 39
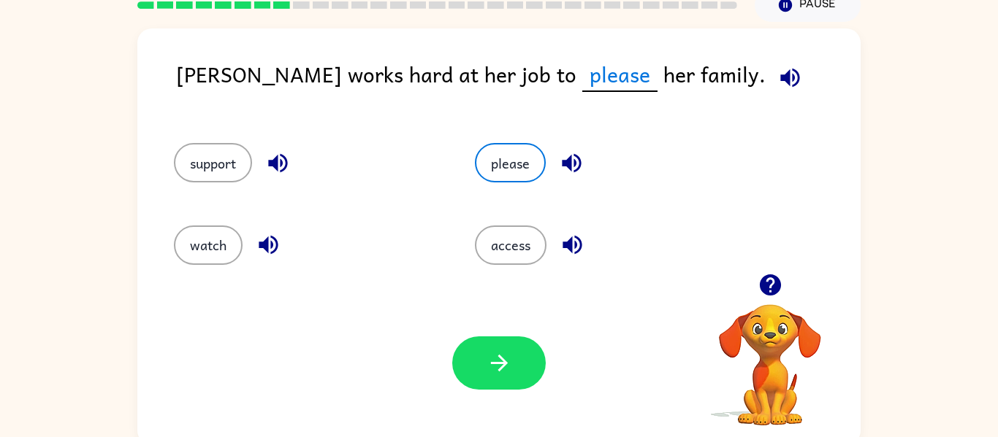
click at [494, 397] on div "Your browser must support playing .mp4 files to use Literably. Please try using…" at bounding box center [498, 363] width 723 height 164
click at [492, 375] on icon "button" at bounding box center [499, 364] width 26 height 26
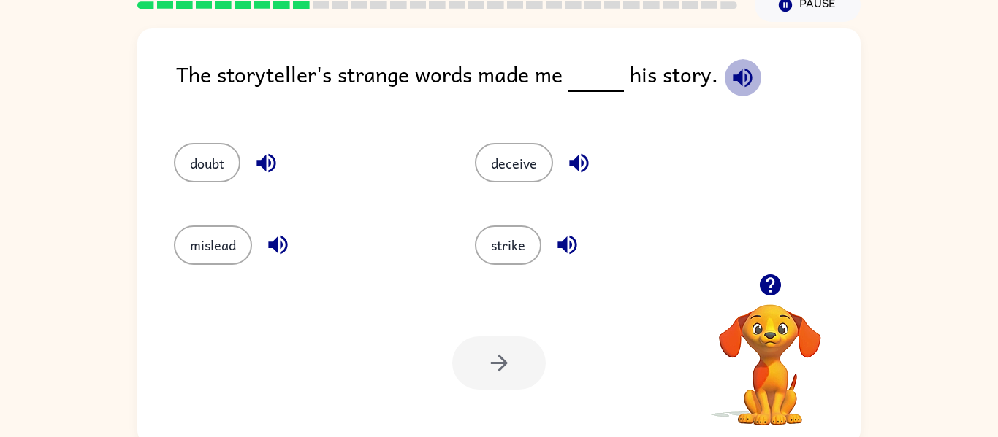
click at [744, 64] on button "button" at bounding box center [742, 77] width 37 height 37
click at [272, 159] on icon "button" at bounding box center [266, 163] width 26 height 26
click at [286, 256] on icon "button" at bounding box center [278, 245] width 26 height 26
click at [567, 239] on icon "button" at bounding box center [566, 245] width 19 height 19
click at [584, 150] on icon "button" at bounding box center [579, 163] width 26 height 26
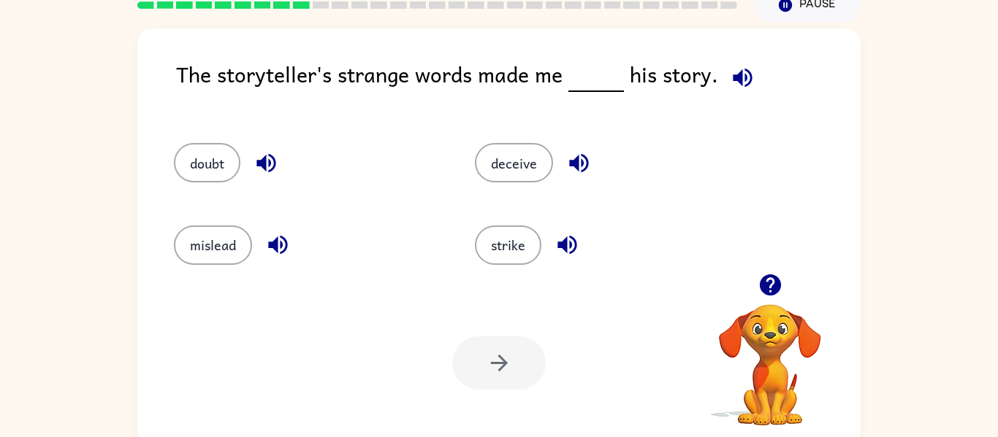
click at [245, 173] on div "doubt" at bounding box center [307, 162] width 267 height 39
click at [230, 164] on button "doubt" at bounding box center [207, 162] width 66 height 39
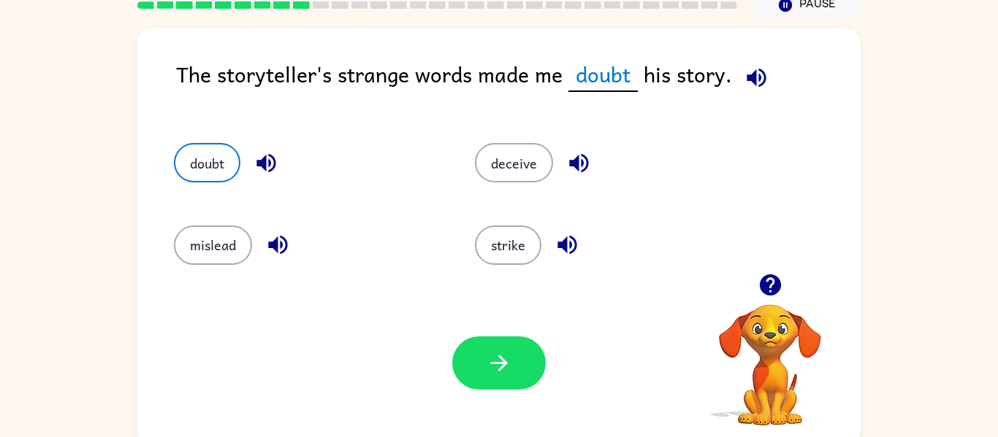
click at [765, 73] on icon "button" at bounding box center [756, 78] width 26 height 26
click at [276, 158] on icon "button" at bounding box center [266, 163] width 26 height 26
click at [293, 152] on div "doubt" at bounding box center [307, 162] width 267 height 39
click at [746, 65] on icon "button" at bounding box center [756, 78] width 26 height 26
click at [748, 82] on icon "button" at bounding box center [756, 78] width 26 height 26
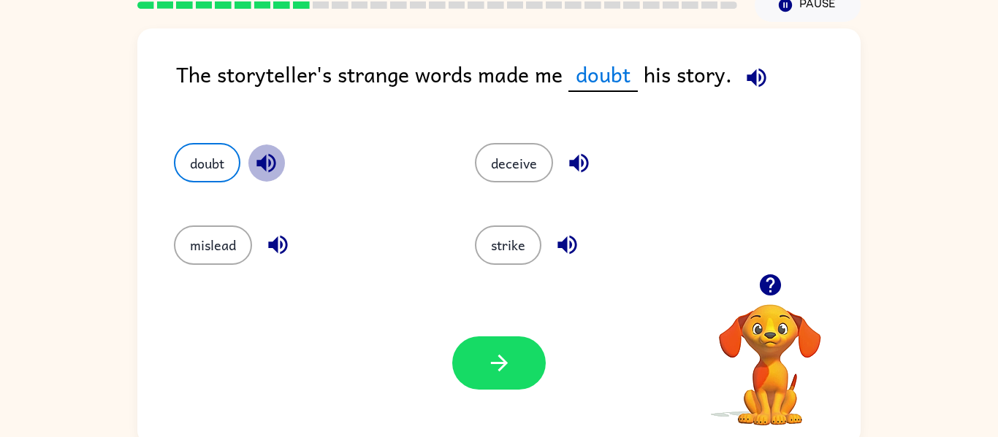
click at [254, 158] on icon "button" at bounding box center [266, 163] width 26 height 26
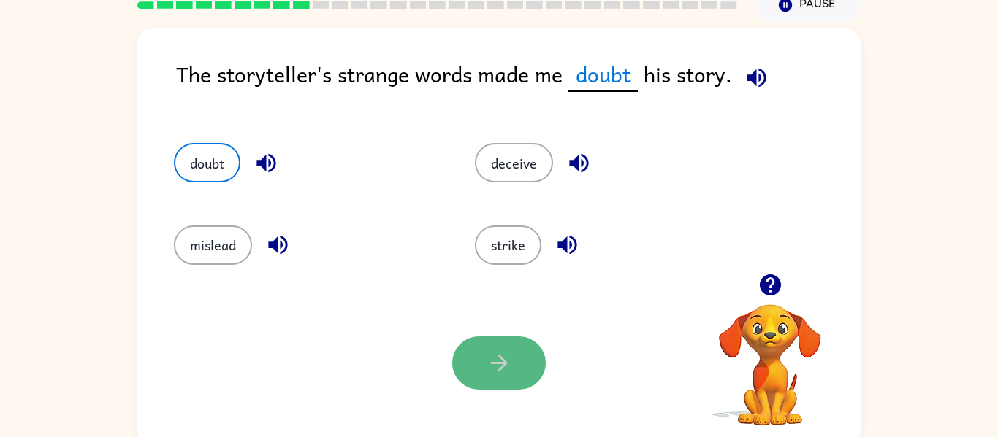
click at [540, 348] on button "button" at bounding box center [498, 363] width 93 height 53
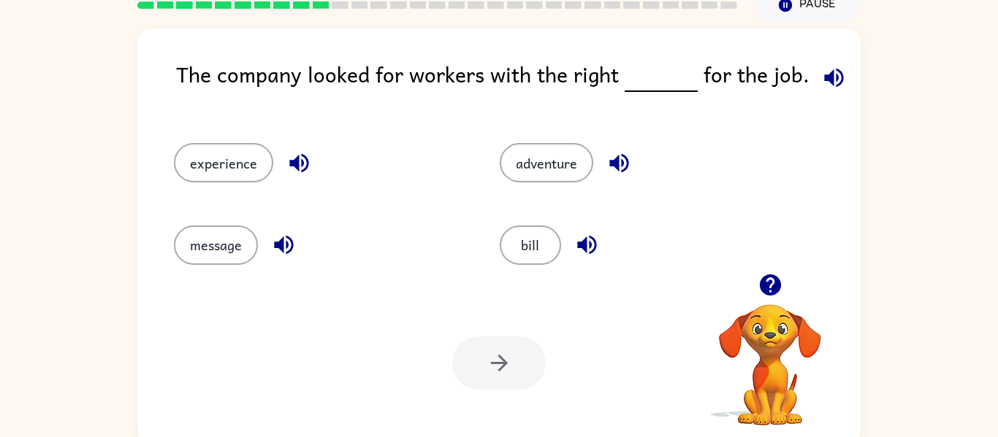
click at [283, 177] on div "experience" at bounding box center [320, 162] width 292 height 39
click at [297, 158] on icon "button" at bounding box center [298, 163] width 19 height 19
click at [278, 229] on button "button" at bounding box center [283, 244] width 37 height 37
click at [631, 159] on icon "button" at bounding box center [619, 163] width 26 height 26
click at [593, 255] on icon "button" at bounding box center [587, 245] width 26 height 26
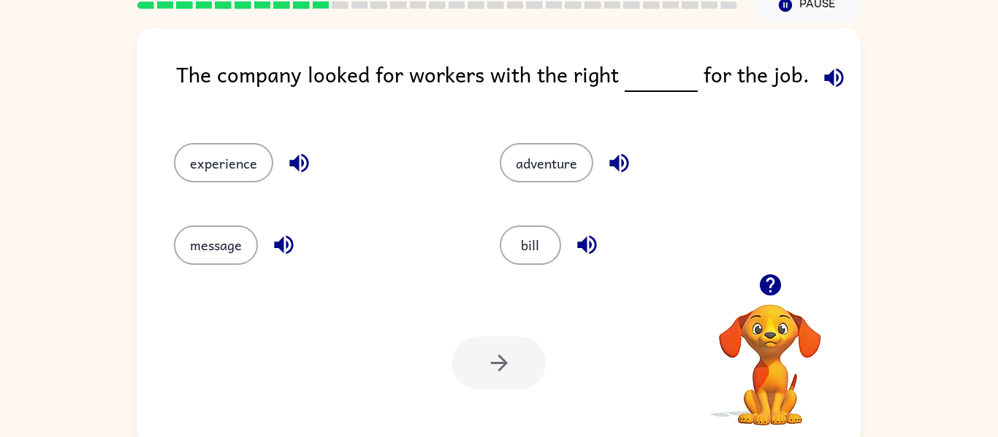
click at [326, 163] on div "experience" at bounding box center [320, 162] width 292 height 39
click at [312, 156] on button "button" at bounding box center [298, 163] width 37 height 37
click at [484, 343] on div at bounding box center [498, 363] width 93 height 53
click at [486, 350] on div at bounding box center [498, 363] width 93 height 53
click at [202, 156] on button "experience" at bounding box center [223, 162] width 99 height 39
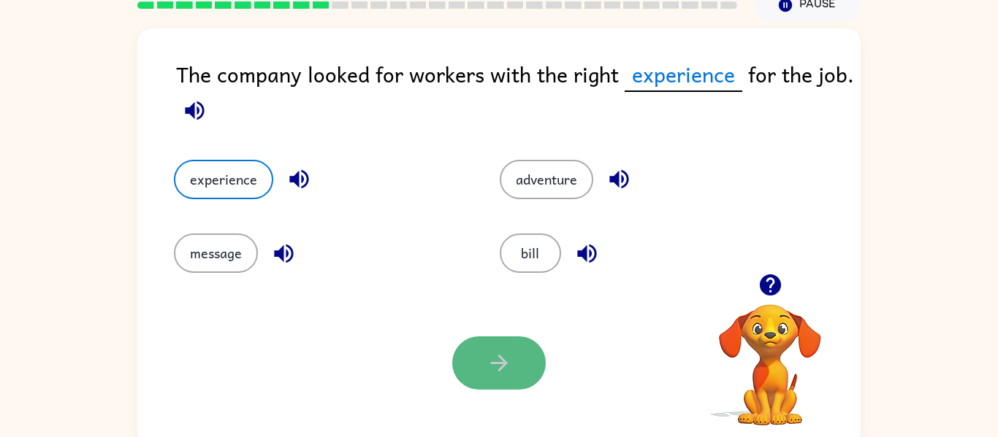
click at [458, 359] on button "button" at bounding box center [498, 363] width 93 height 53
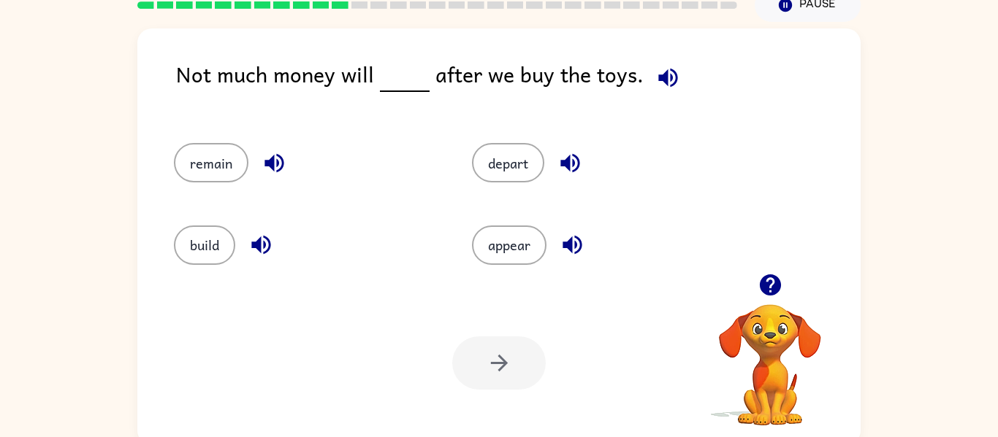
click at [215, 139] on div "remain" at bounding box center [295, 156] width 298 height 82
click at [218, 146] on button "remain" at bounding box center [211, 162] width 74 height 39
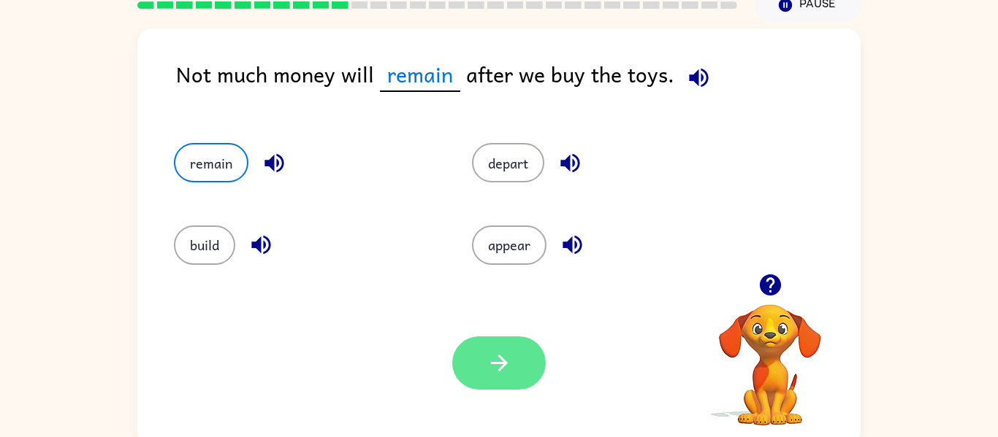
click at [505, 375] on icon "button" at bounding box center [499, 364] width 26 height 26
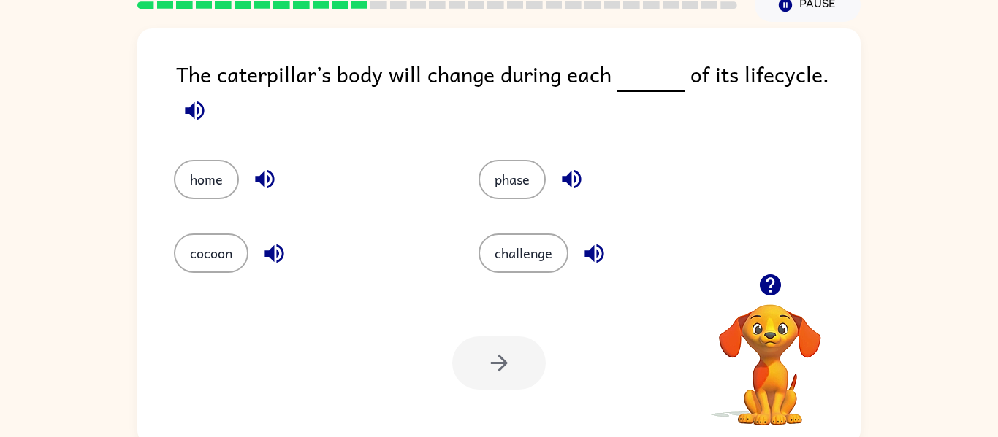
click at [229, 231] on div "cocoon" at bounding box center [298, 243] width 305 height 74
click at [236, 244] on button "cocoon" at bounding box center [211, 253] width 74 height 39
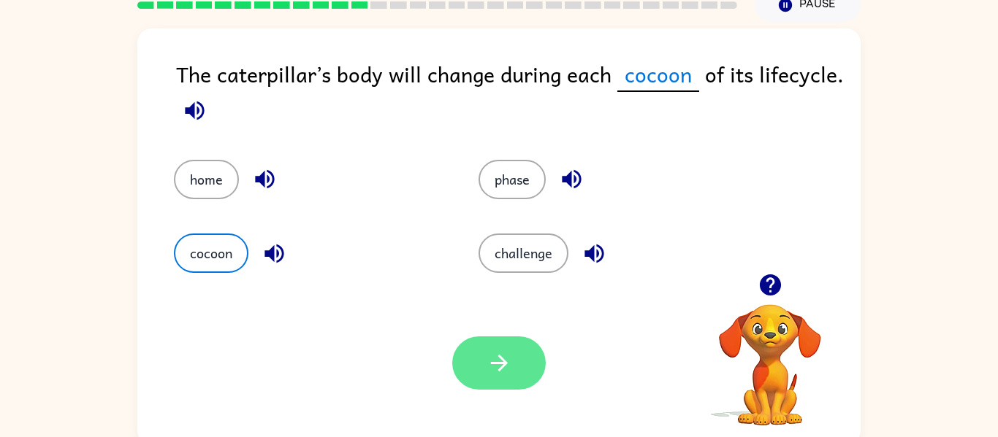
click at [492, 337] on button "button" at bounding box center [498, 363] width 93 height 53
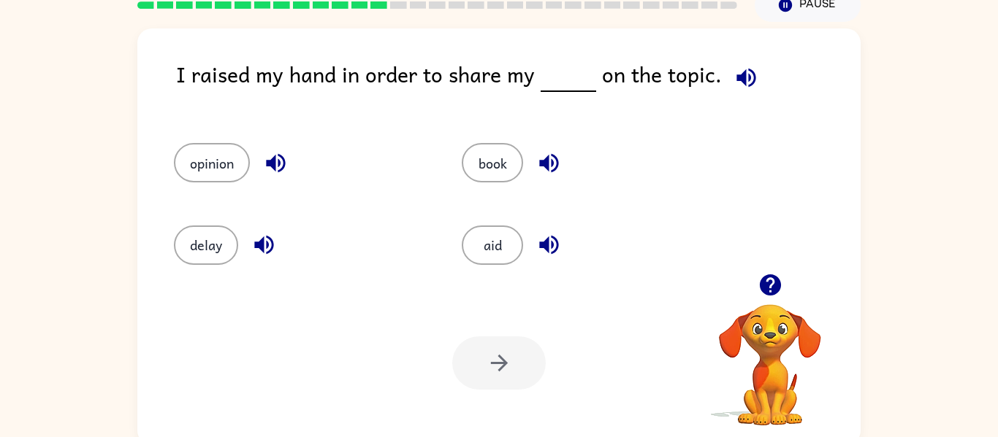
click at [157, 73] on div "I raised my hand in order to share my on the topic. opinion book delay aid Your…" at bounding box center [498, 236] width 723 height 417
drag, startPoint x: 162, startPoint y: 77, endPoint x: 223, endPoint y: 77, distance: 60.6
click at [223, 77] on div "I raised my hand in order to share my on the topic. opinion book delay aid Your…" at bounding box center [498, 236] width 723 height 417
click at [380, 108] on div "I raised my hand in order to share my on the topic." at bounding box center [518, 86] width 684 height 56
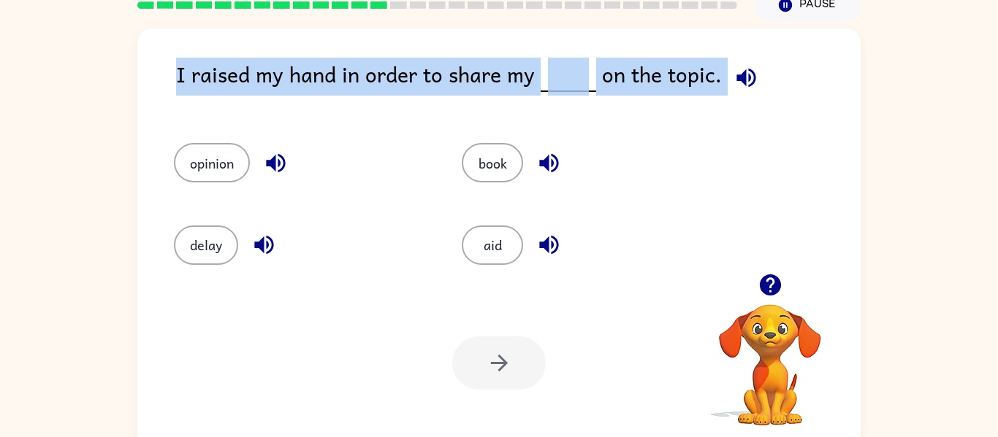
drag, startPoint x: 170, startPoint y: 71, endPoint x: 997, endPoint y: 88, distance: 826.9
click at [997, 88] on div "I raised my hand in order to share my on the topic. opinion book delay aid Your…" at bounding box center [499, 234] width 998 height 424
click at [749, 91] on button "button" at bounding box center [745, 77] width 37 height 37
click at [279, 161] on icon "button" at bounding box center [275, 163] width 19 height 19
click at [262, 249] on icon "button" at bounding box center [263, 245] width 19 height 19
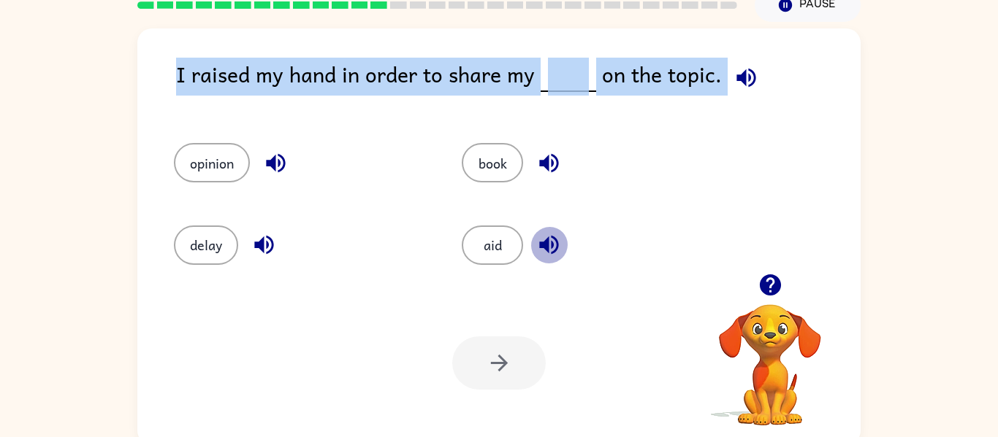
click at [532, 245] on button "button" at bounding box center [548, 244] width 37 height 37
click at [544, 156] on icon "button" at bounding box center [549, 163] width 26 height 26
click at [217, 153] on button "opinion" at bounding box center [212, 162] width 76 height 39
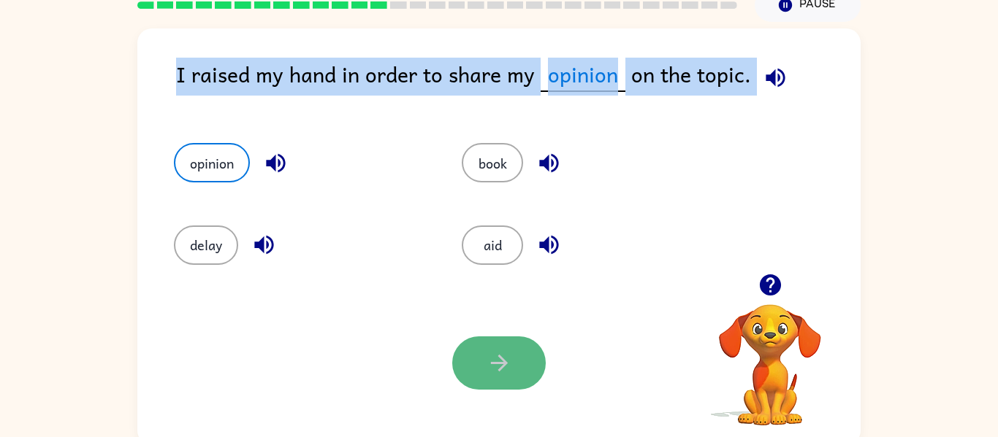
click at [496, 343] on button "button" at bounding box center [498, 363] width 93 height 53
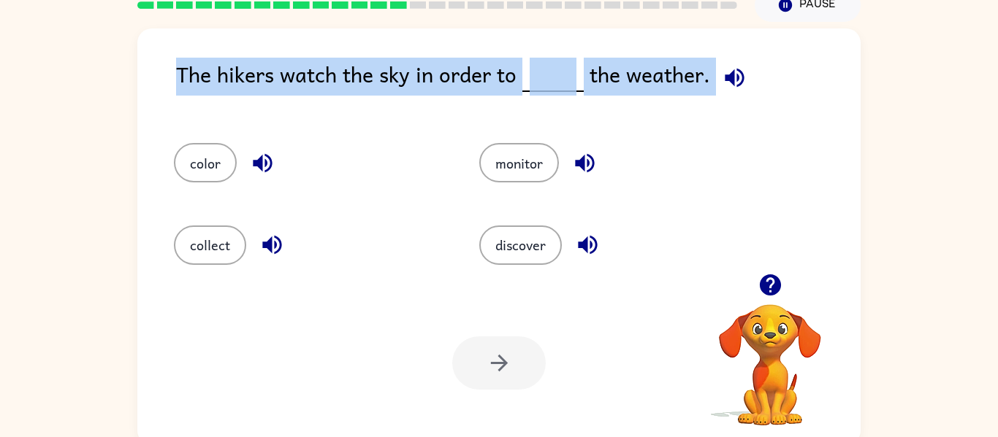
drag, startPoint x: 177, startPoint y: 66, endPoint x: 997, endPoint y: 222, distance: 834.2
click at [997, 222] on div "The hikers watch the sky in order to the weather. color monitor collect discove…" at bounding box center [499, 234] width 998 height 424
click at [479, 247] on button "discover" at bounding box center [520, 245] width 83 height 39
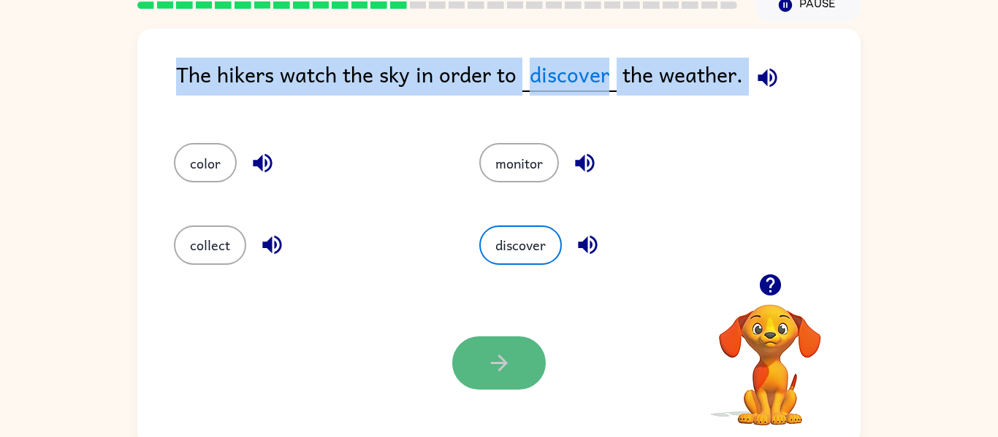
click at [479, 362] on button "button" at bounding box center [498, 363] width 93 height 53
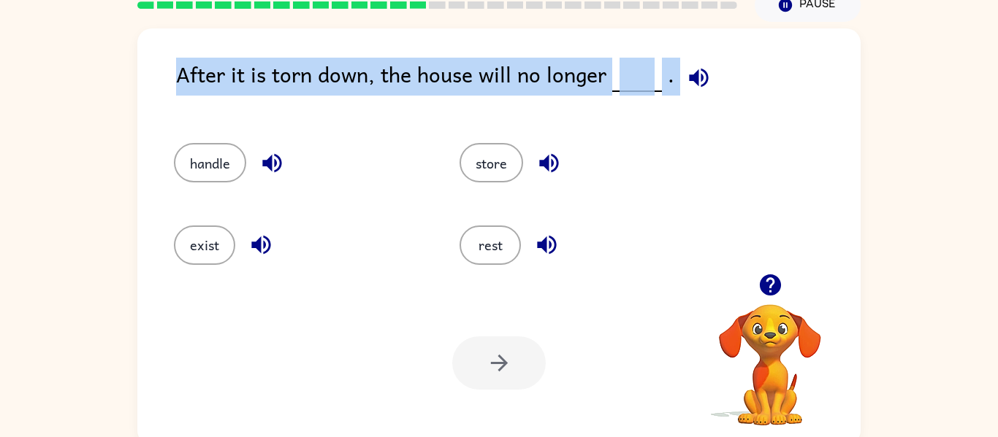
drag, startPoint x: 172, startPoint y: 66, endPoint x: 997, endPoint y: 46, distance: 824.8
click at [997, 46] on div "After it is torn down, the house will no longer . handle store exist rest Your …" at bounding box center [499, 234] width 998 height 424
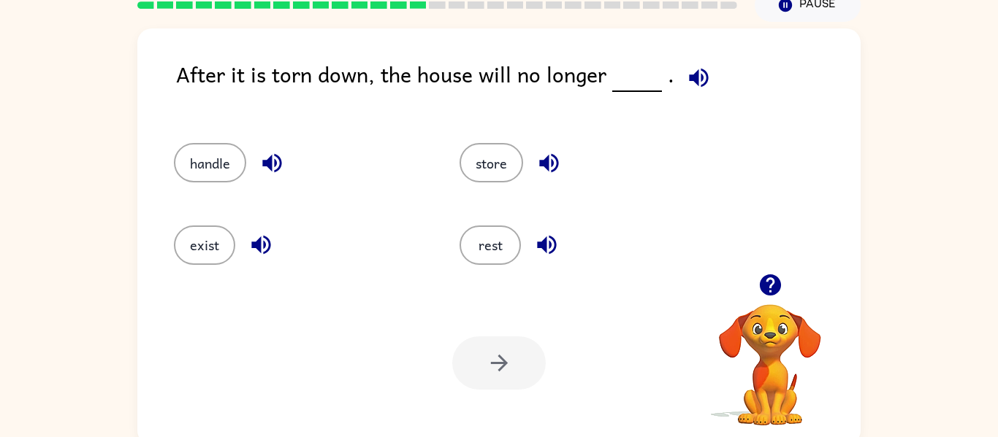
click at [211, 279] on div "exist" at bounding box center [289, 239] width 286 height 82
click at [206, 256] on button "exist" at bounding box center [204, 245] width 61 height 39
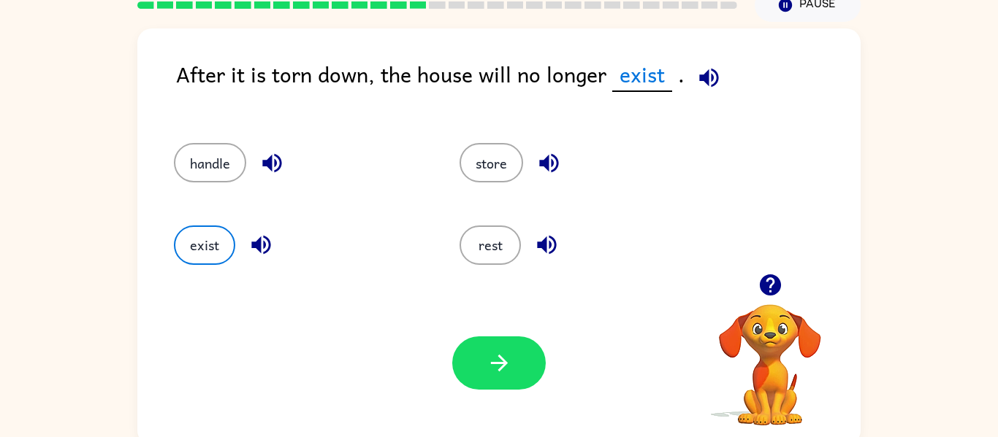
click at [545, 378] on div at bounding box center [498, 363] width 93 height 53
click at [539, 370] on button "button" at bounding box center [498, 363] width 93 height 53
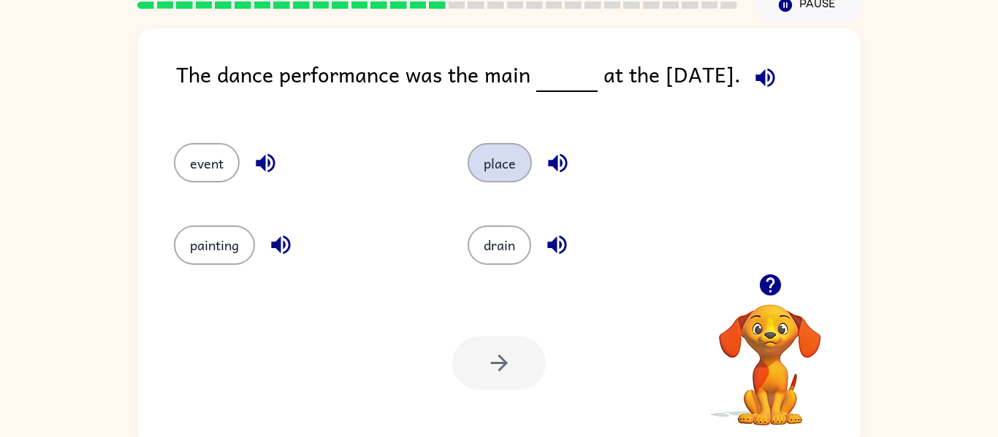
click at [516, 174] on button "place" at bounding box center [499, 162] width 64 height 39
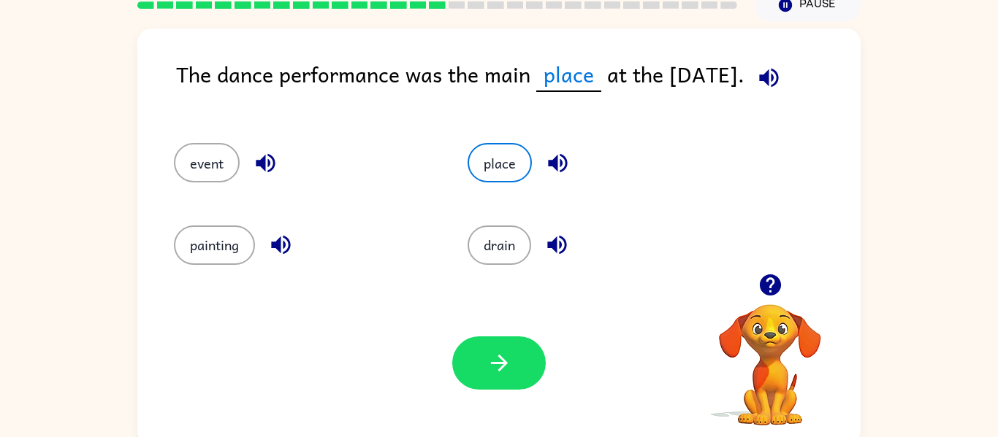
click at [171, 78] on div "The dance performance was the main place at the carnival. event place painting …" at bounding box center [498, 236] width 723 height 417
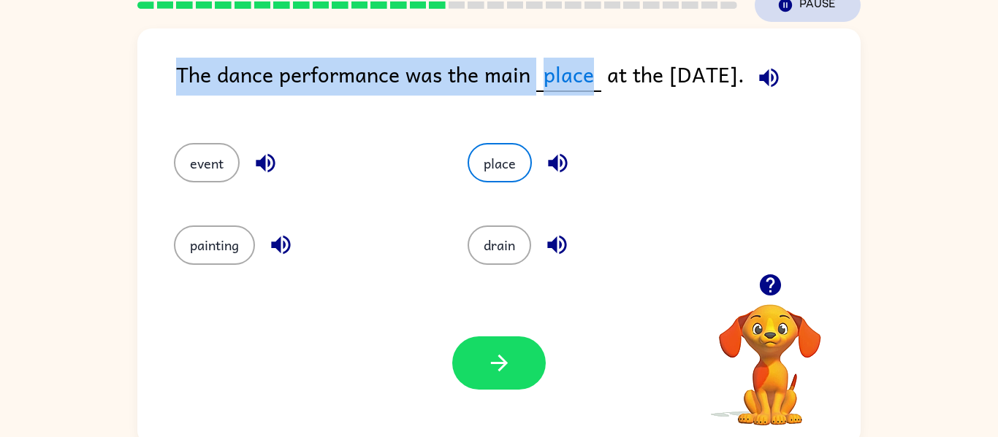
drag, startPoint x: 175, startPoint y: 69, endPoint x: 843, endPoint y: 19, distance: 670.1
click at [843, 19] on div "Lola Quilhot ( Logout ) Pause Pause The dance performance was the main place at…" at bounding box center [499, 188] width 998 height 513
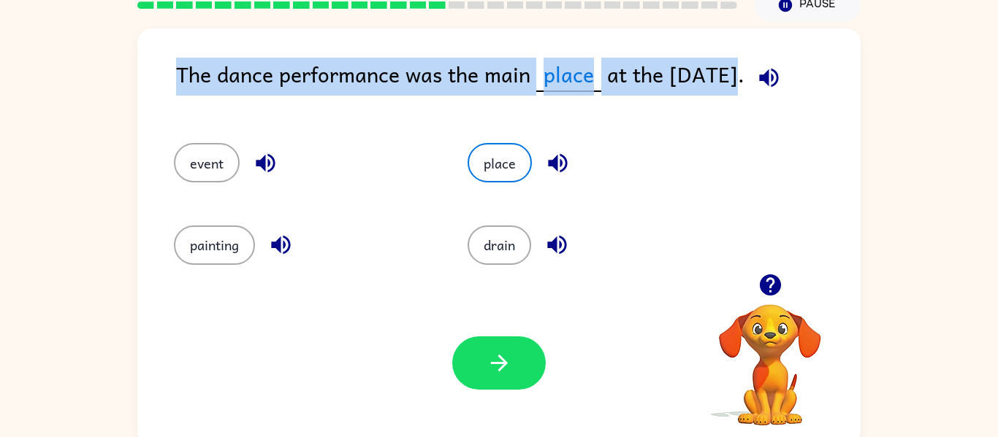
drag, startPoint x: 178, startPoint y: 73, endPoint x: 997, endPoint y: 34, distance: 819.6
click at [997, 34] on div "The dance performance was the main place at the carnival. event place painting …" at bounding box center [499, 234] width 998 height 424
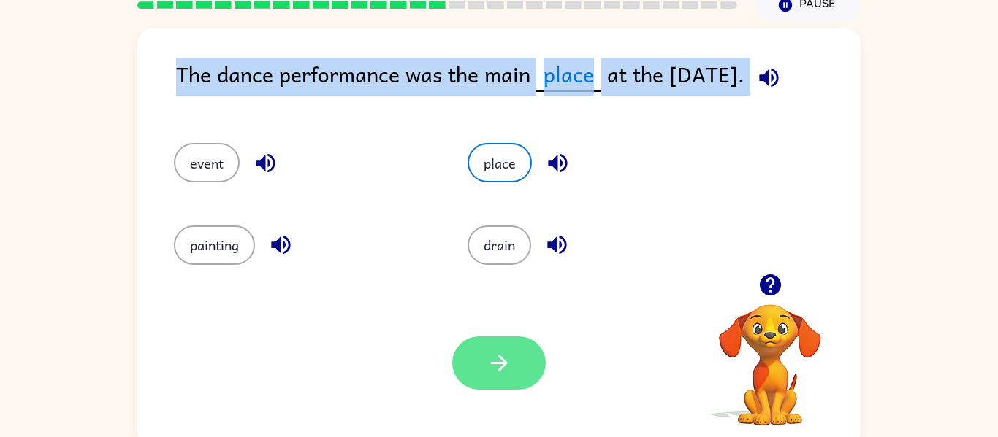
click at [513, 361] on button "button" at bounding box center [498, 363] width 93 height 53
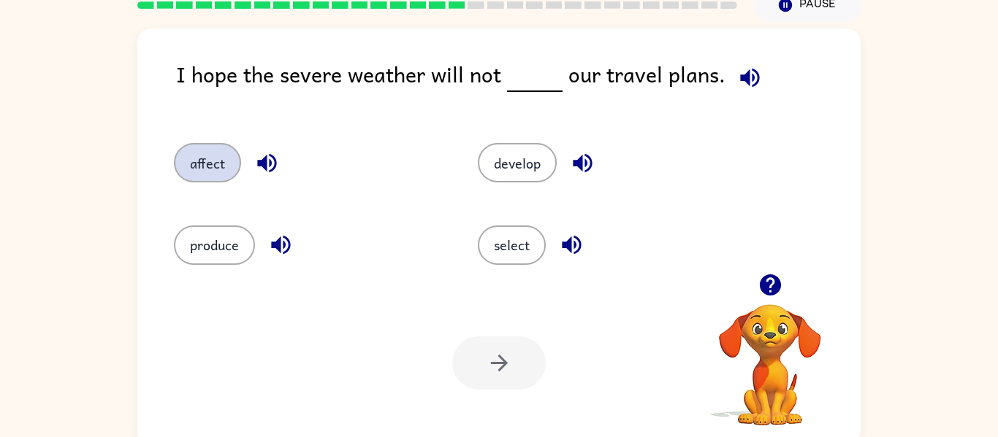
click at [224, 153] on button "affect" at bounding box center [207, 162] width 67 height 39
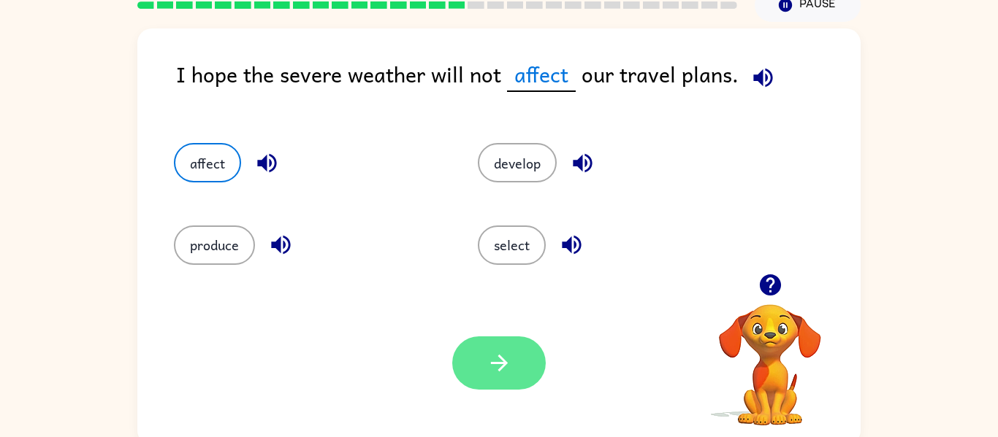
click at [519, 370] on button "button" at bounding box center [498, 363] width 93 height 53
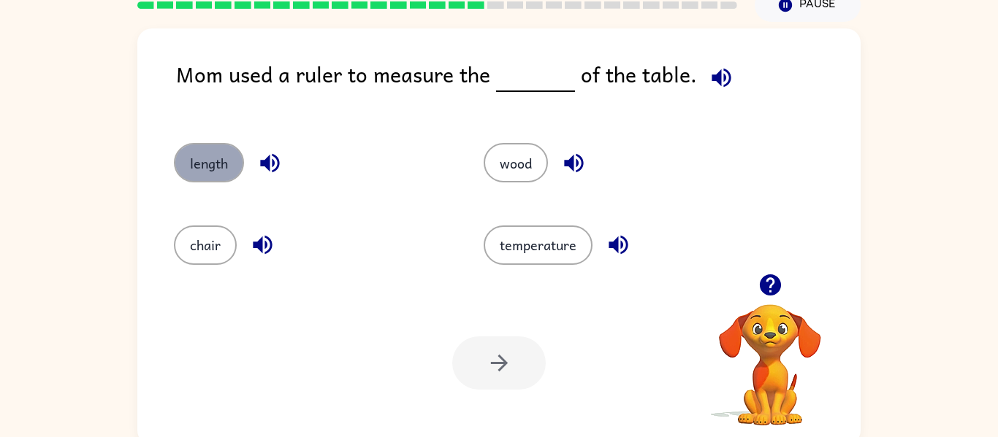
click at [207, 168] on button "length" at bounding box center [209, 162] width 70 height 39
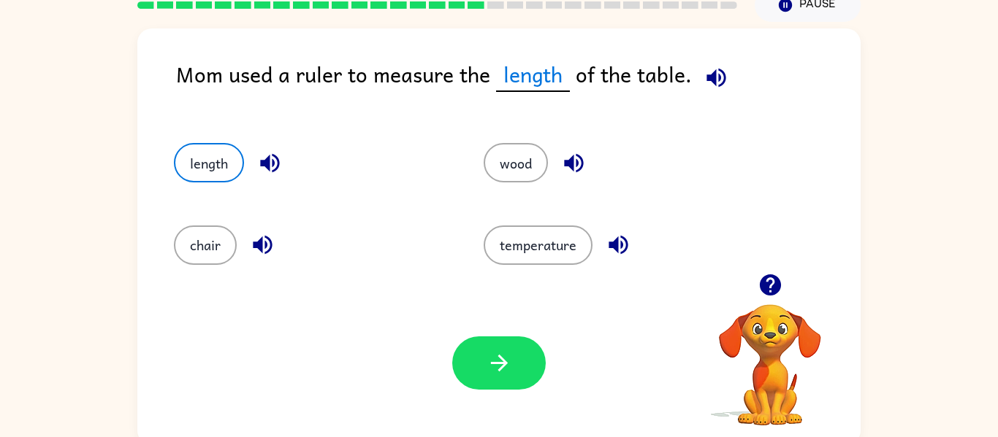
click at [511, 336] on div "Your browser must support playing .mp4 files to use Literably. Please try using…" at bounding box center [498, 363] width 723 height 164
click at [516, 347] on button "button" at bounding box center [498, 363] width 93 height 53
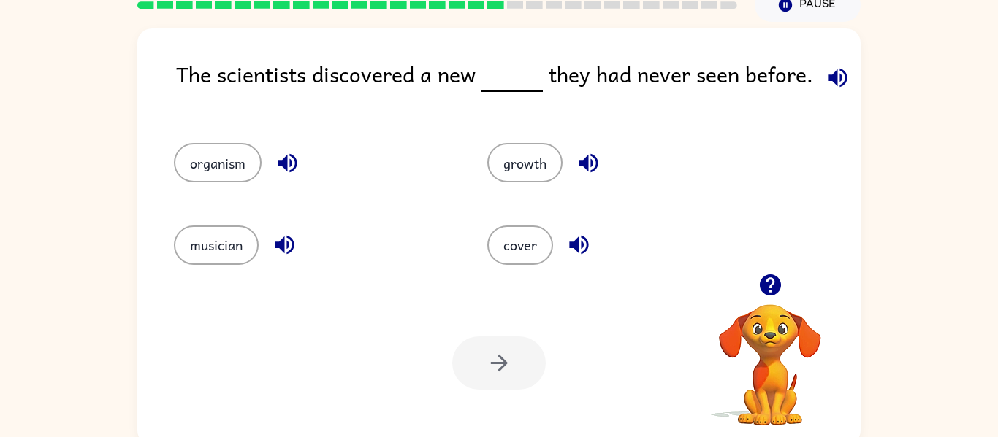
click at [825, 93] on button "button" at bounding box center [837, 77] width 37 height 37
click at [300, 161] on button "button" at bounding box center [287, 163] width 37 height 37
click at [290, 173] on icon "button" at bounding box center [288, 163] width 26 height 26
click at [288, 167] on icon "button" at bounding box center [288, 163] width 26 height 26
click at [297, 163] on icon "button" at bounding box center [287, 163] width 19 height 19
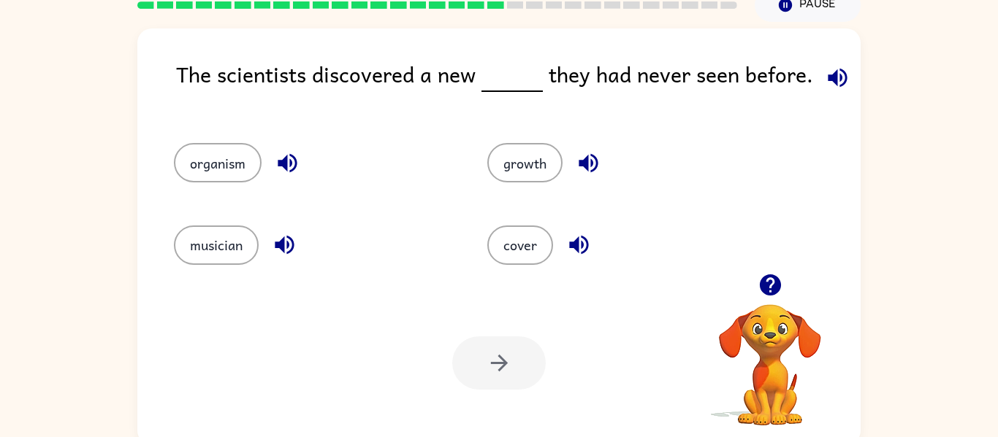
click at [292, 248] on icon "button" at bounding box center [284, 245] width 19 height 19
click at [280, 245] on icon "button" at bounding box center [284, 245] width 19 height 19
click at [831, 77] on icon "button" at bounding box center [836, 77] width 19 height 19
click at [829, 81] on icon "button" at bounding box center [836, 77] width 19 height 19
click at [282, 165] on icon "button" at bounding box center [287, 163] width 19 height 19
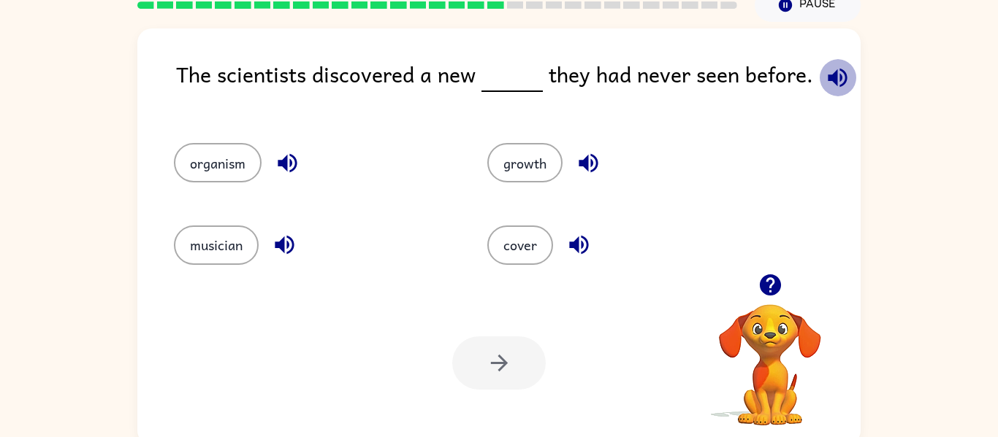
click at [819, 77] on button "button" at bounding box center [837, 77] width 37 height 37
click at [294, 235] on icon "button" at bounding box center [285, 245] width 26 height 26
click at [572, 160] on button "button" at bounding box center [588, 163] width 37 height 37
click at [538, 158] on button "growth" at bounding box center [524, 162] width 75 height 39
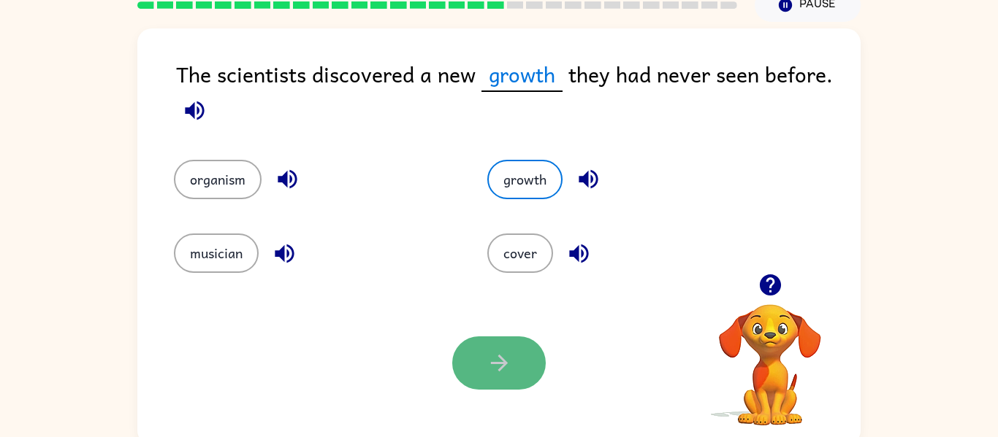
click at [473, 374] on button "button" at bounding box center [498, 363] width 93 height 53
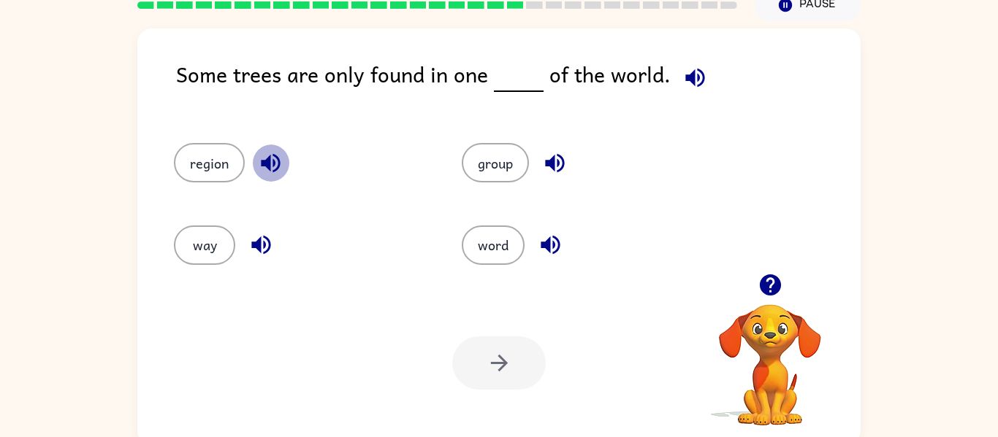
click at [275, 164] on icon "button" at bounding box center [271, 163] width 26 height 26
click at [278, 255] on div "way" at bounding box center [301, 245] width 254 height 39
click at [266, 240] on icon "button" at bounding box center [260, 245] width 19 height 19
click at [489, 165] on button "group" at bounding box center [495, 162] width 67 height 39
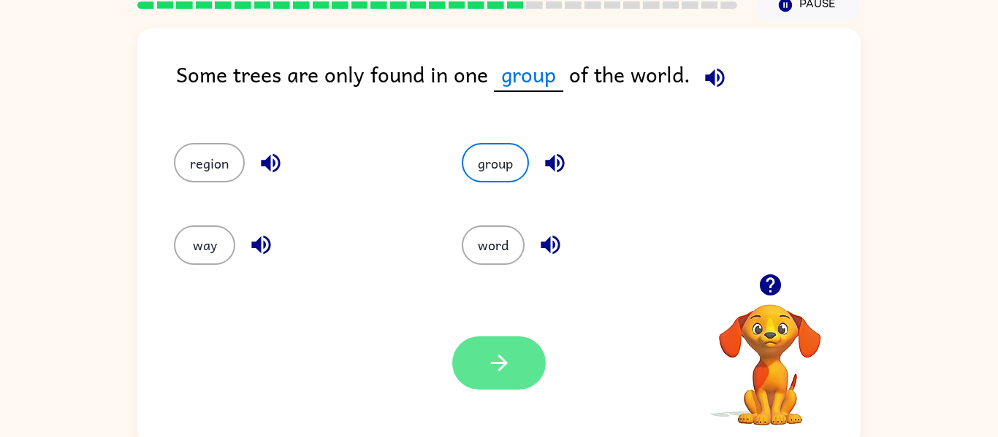
click at [483, 338] on button "button" at bounding box center [498, 363] width 93 height 53
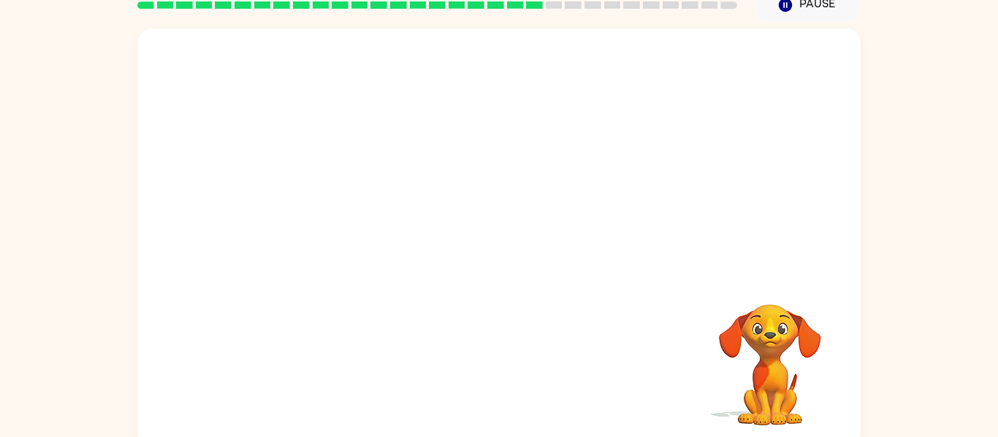
click at [483, 338] on div "Your browser must support playing .mp4 files to use Literably. Please try using…" at bounding box center [498, 236] width 723 height 417
click at [779, 341] on video "Your browser must support playing .mp4 files to use Literably. Please try using…" at bounding box center [770, 355] width 146 height 146
click at [729, 299] on video "Your browser must support playing .mp4 files to use Literably. Please try using…" at bounding box center [770, 355] width 146 height 146
click at [714, 264] on div at bounding box center [498, 150] width 723 height 245
click at [804, 7] on button "Pause Pause" at bounding box center [807, 5] width 106 height 34
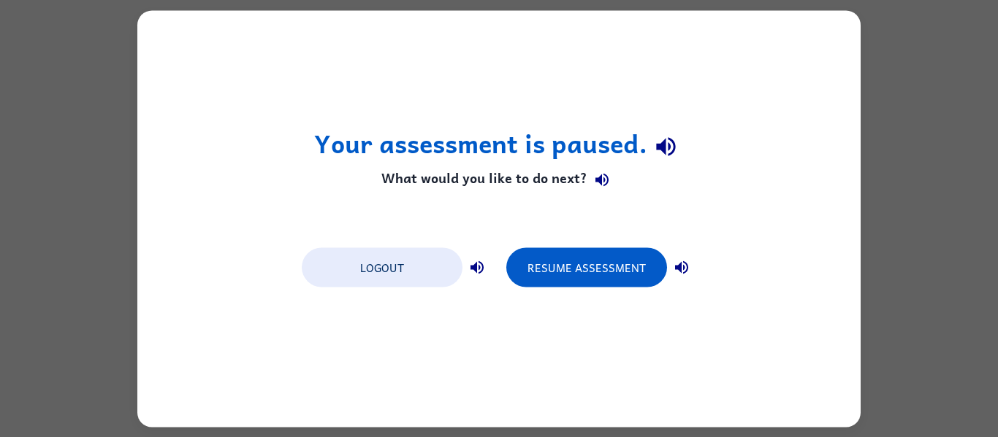
scroll to position [0, 0]
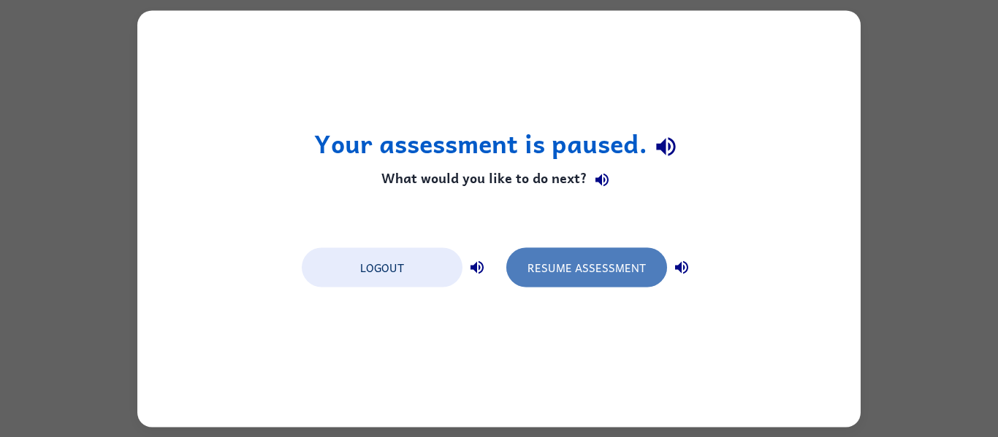
click at [608, 272] on button "Resume Assessment" at bounding box center [586, 267] width 161 height 39
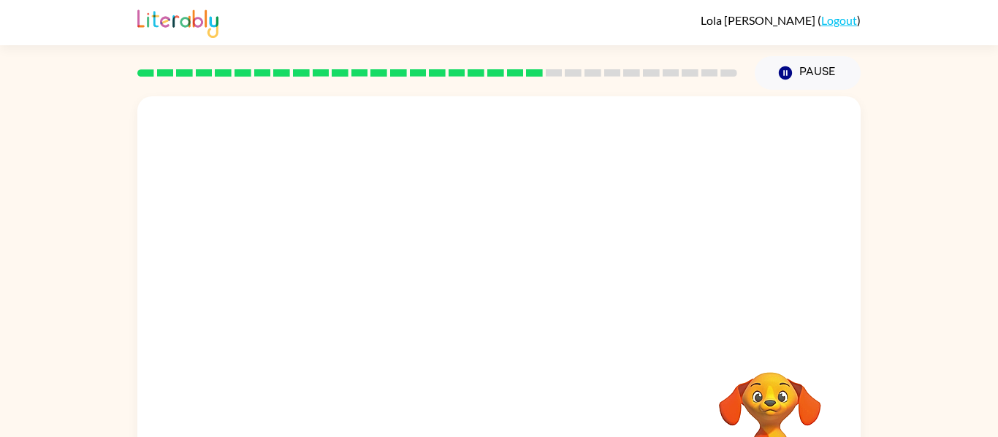
click at [830, 320] on div at bounding box center [498, 218] width 723 height 245
click at [364, 293] on video "Your browser must support playing .mp4 files to use Literably. Please try using…" at bounding box center [498, 218] width 723 height 245
click at [402, 287] on video "Your browser must support playing .mp4 files to use Literably. Please try using…" at bounding box center [498, 218] width 723 height 245
click at [362, 288] on video "Your browser must support playing .mp4 files to use Literably. Please try using…" at bounding box center [498, 218] width 723 height 245
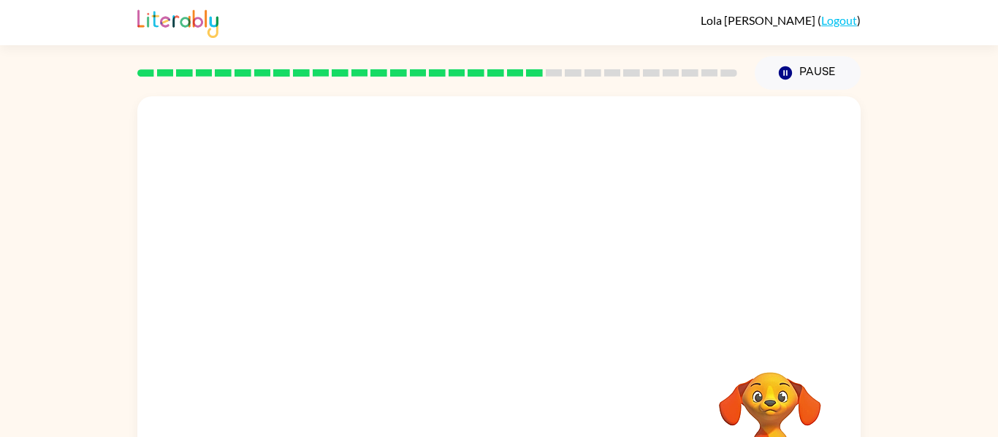
click at [362, 288] on video "Your browser must support playing .mp4 files to use Literably. Please try using…" at bounding box center [498, 218] width 723 height 245
click at [362, 291] on video "Your browser must support playing .mp4 files to use Literably. Please try using…" at bounding box center [498, 218] width 723 height 245
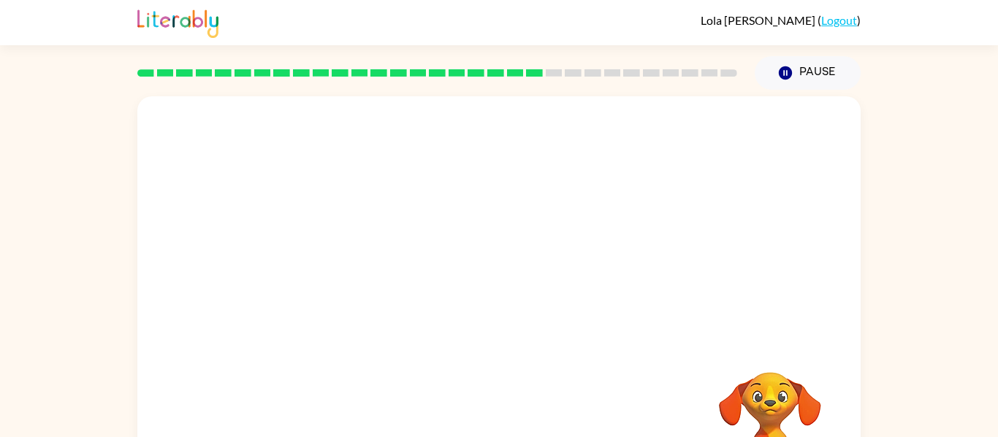
click at [362, 291] on video "Your browser must support playing .mp4 files to use Literably. Please try using…" at bounding box center [498, 218] width 723 height 245
click at [367, 286] on video "Your browser must support playing .mp4 files to use Literably. Please try using…" at bounding box center [498, 218] width 723 height 245
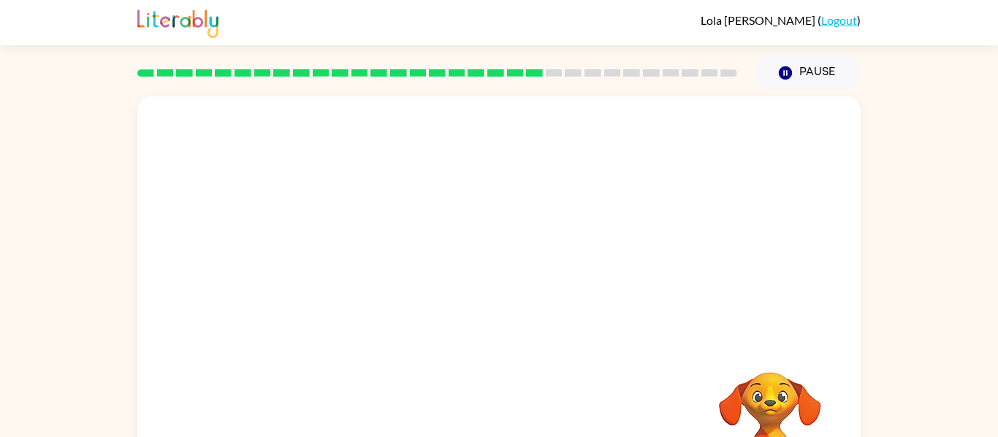
click at [367, 286] on video "Your browser must support playing .mp4 files to use Literably. Please try using…" at bounding box center [498, 218] width 723 height 245
click at [368, 290] on video "Your browser must support playing .mp4 files to use Literably. Please try using…" at bounding box center [498, 218] width 723 height 245
click at [496, 300] on div at bounding box center [498, 312] width 93 height 53
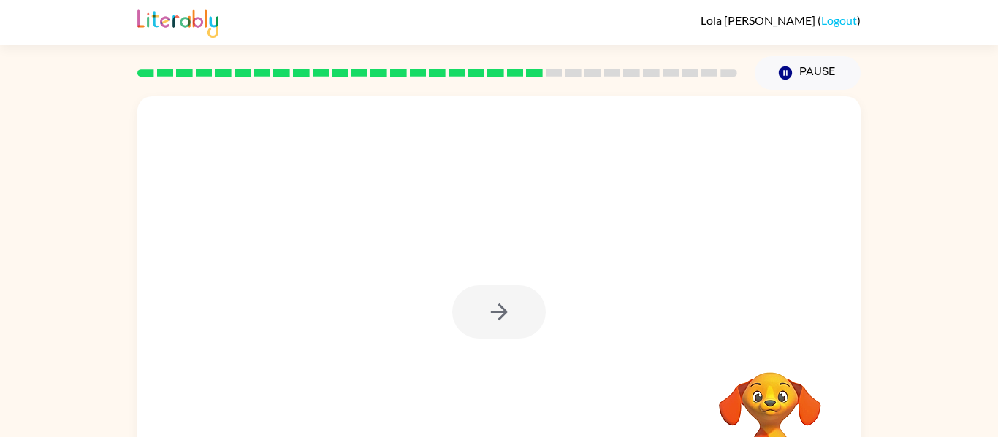
click at [496, 300] on div at bounding box center [498, 312] width 93 height 53
click at [497, 300] on div at bounding box center [498, 312] width 93 height 53
click at [497, 300] on icon "button" at bounding box center [499, 312] width 26 height 26
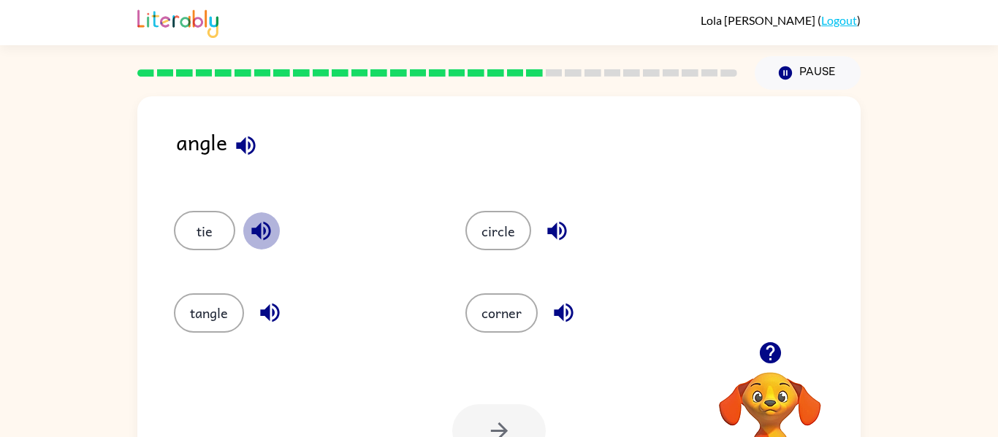
click at [267, 242] on icon "button" at bounding box center [261, 231] width 26 height 26
click at [246, 139] on icon "button" at bounding box center [246, 146] width 26 height 26
click at [273, 313] on icon "button" at bounding box center [269, 313] width 19 height 19
click at [570, 232] on button "button" at bounding box center [556, 231] width 37 height 37
click at [578, 316] on button "button" at bounding box center [563, 312] width 37 height 37
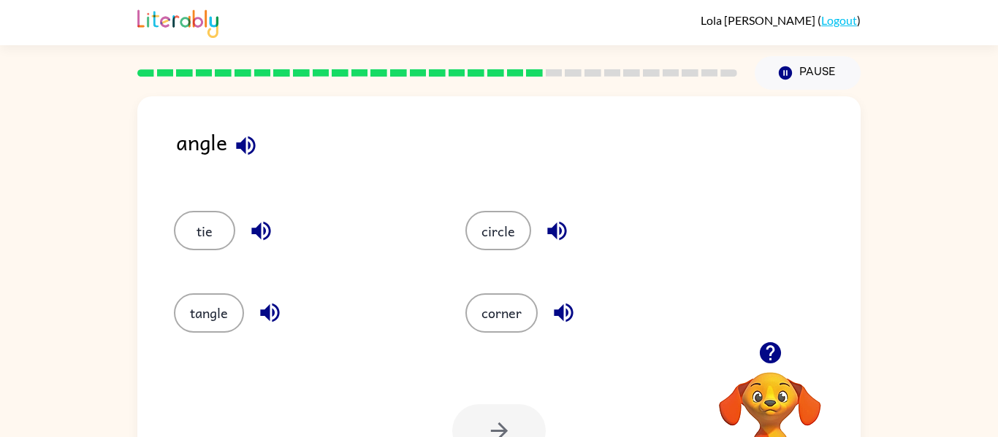
click at [190, 208] on div "tie" at bounding box center [291, 224] width 291 height 82
click at [188, 212] on button "tie" at bounding box center [204, 230] width 61 height 39
click at [494, 415] on button "button" at bounding box center [498, 431] width 93 height 53
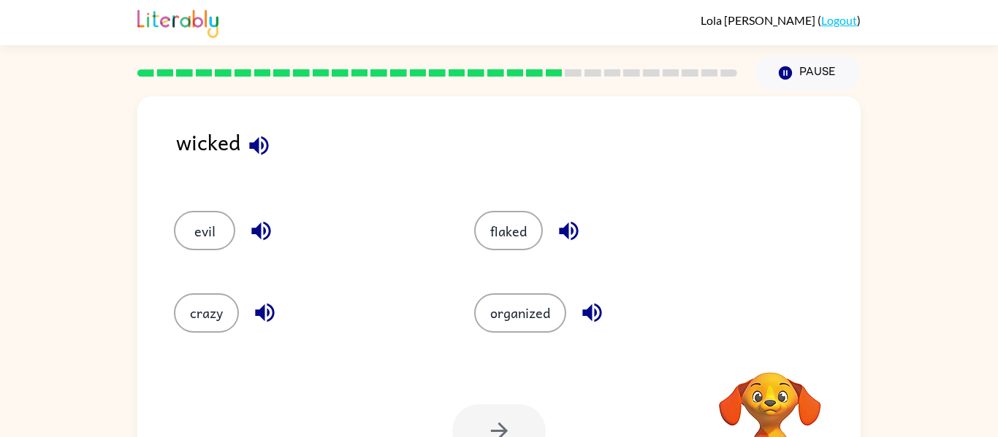
scroll to position [76, 0]
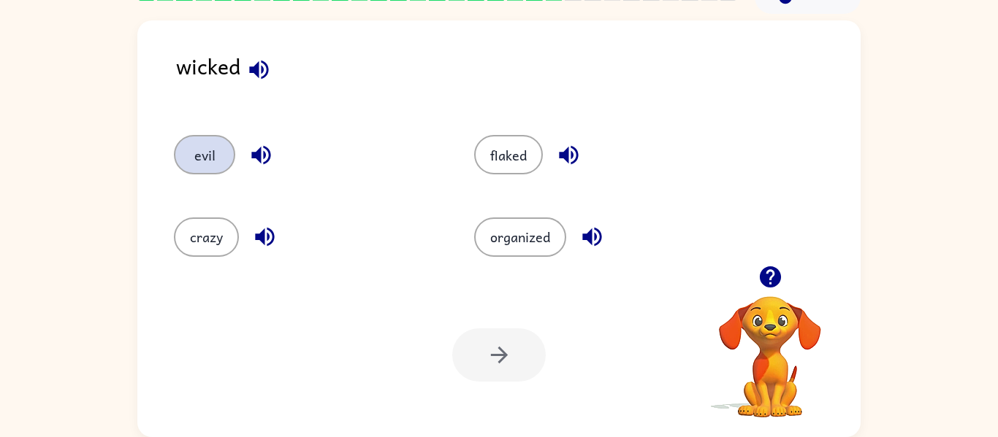
click at [199, 139] on button "evil" at bounding box center [204, 154] width 61 height 39
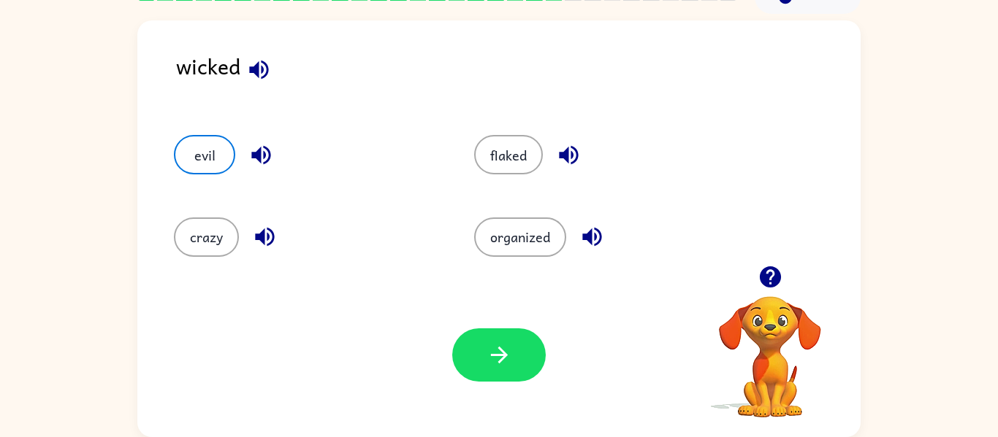
click at [266, 158] on icon "button" at bounding box center [261, 155] width 26 height 26
click at [479, 331] on button "button" at bounding box center [498, 355] width 93 height 53
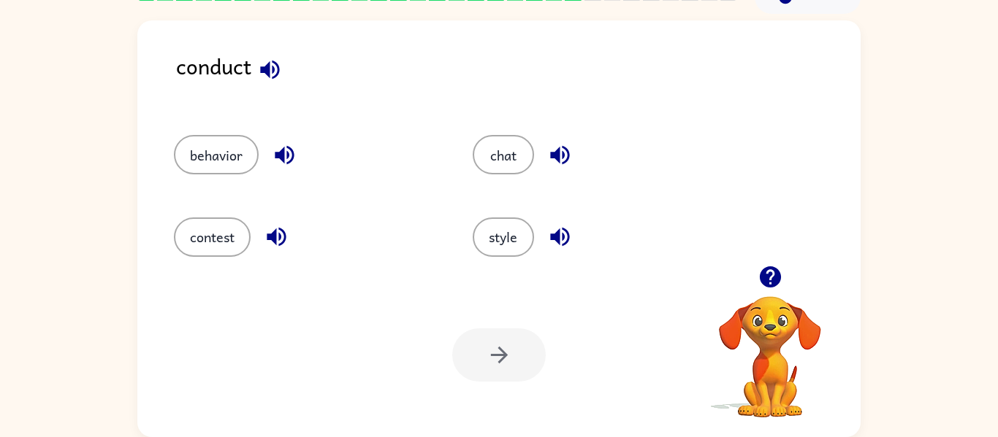
click at [269, 68] on icon "button" at bounding box center [269, 69] width 19 height 19
click at [298, 164] on button "button" at bounding box center [284, 155] width 37 height 37
click at [282, 235] on icon "button" at bounding box center [277, 237] width 26 height 26
click at [565, 167] on icon "button" at bounding box center [560, 155] width 26 height 26
click at [561, 240] on icon "button" at bounding box center [560, 237] width 26 height 26
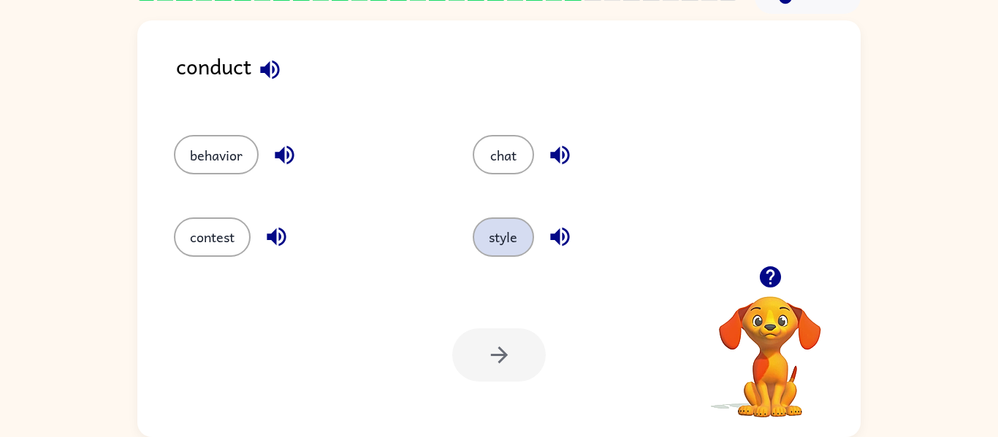
click at [504, 249] on button "style" at bounding box center [503, 237] width 61 height 39
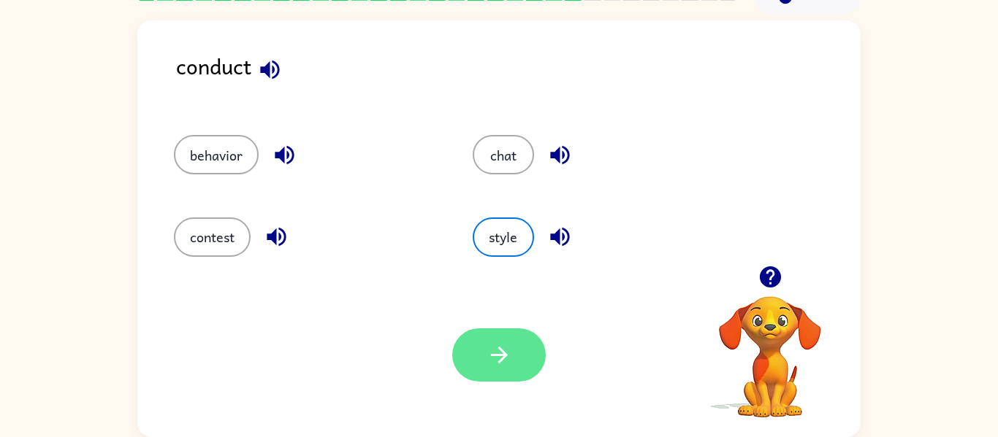
click at [508, 349] on icon "button" at bounding box center [499, 356] width 26 height 26
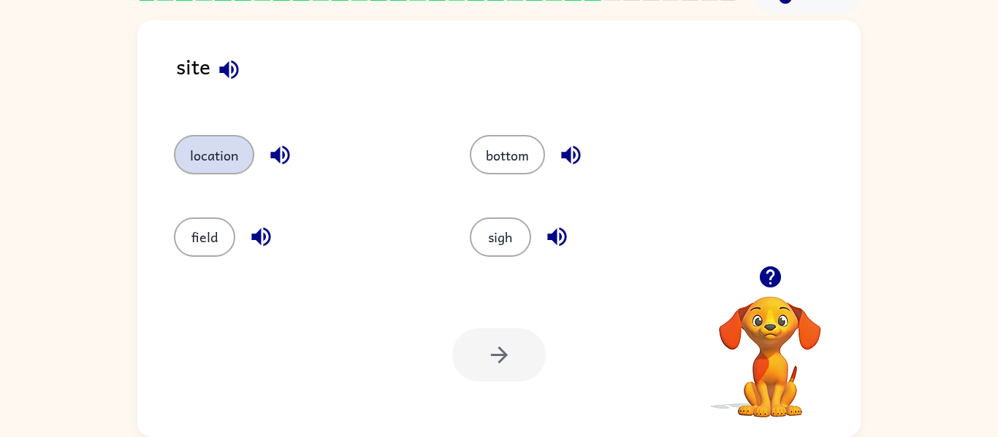
click at [229, 160] on button "location" at bounding box center [214, 154] width 80 height 39
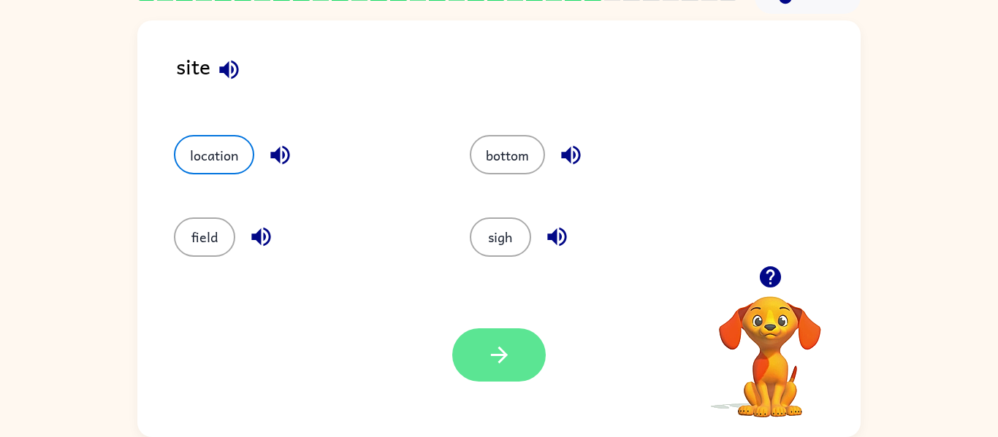
click at [514, 337] on button "button" at bounding box center [498, 355] width 93 height 53
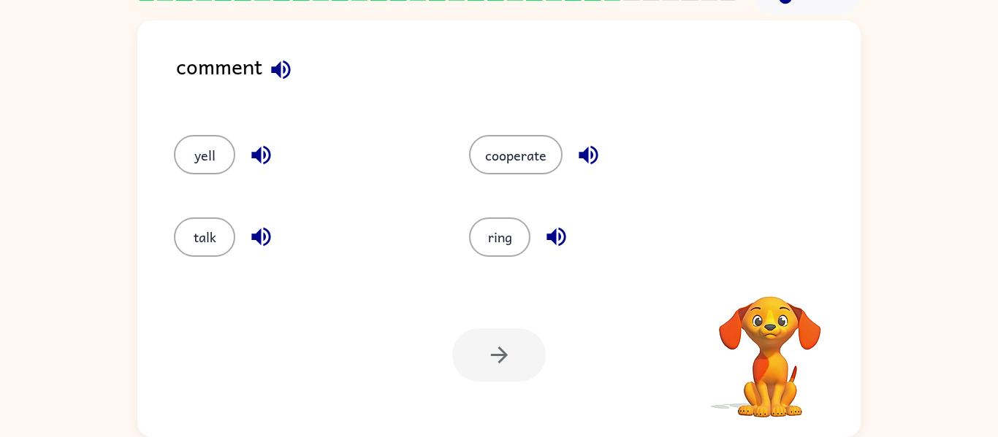
scroll to position [42, 0]
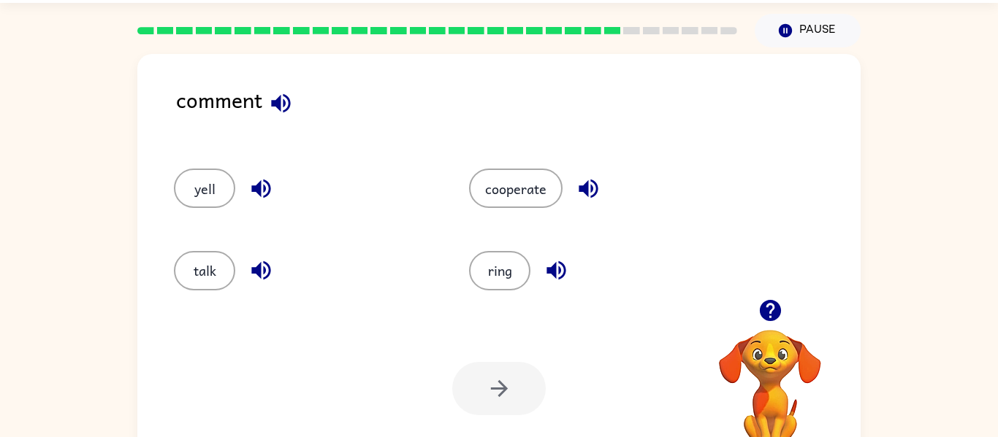
click at [594, 188] on icon "button" at bounding box center [588, 189] width 26 height 26
click at [267, 186] on icon "button" at bounding box center [261, 189] width 26 height 26
click at [259, 183] on icon "button" at bounding box center [260, 189] width 19 height 19
click at [266, 265] on icon "button" at bounding box center [260, 270] width 19 height 19
click at [591, 183] on icon "button" at bounding box center [588, 189] width 26 height 26
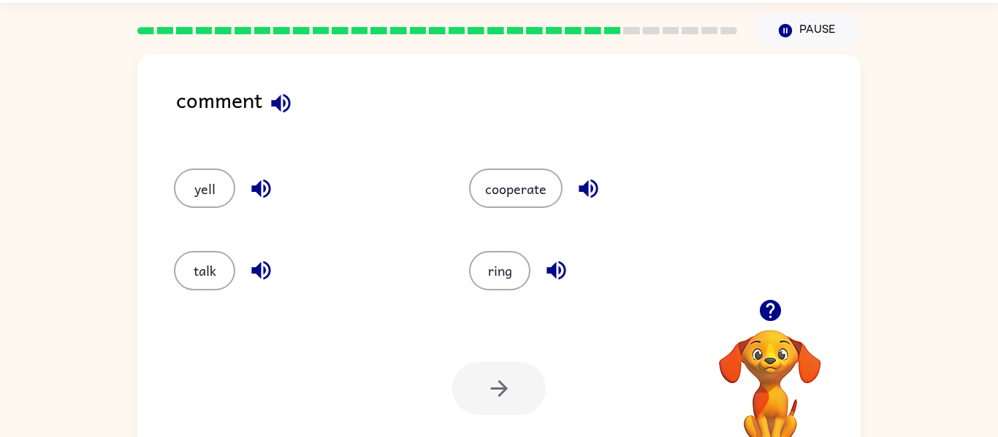
click at [558, 260] on icon "button" at bounding box center [556, 271] width 26 height 26
click at [288, 92] on icon "button" at bounding box center [281, 104] width 26 height 26
click at [486, 197] on button "cooperate" at bounding box center [515, 188] width 93 height 39
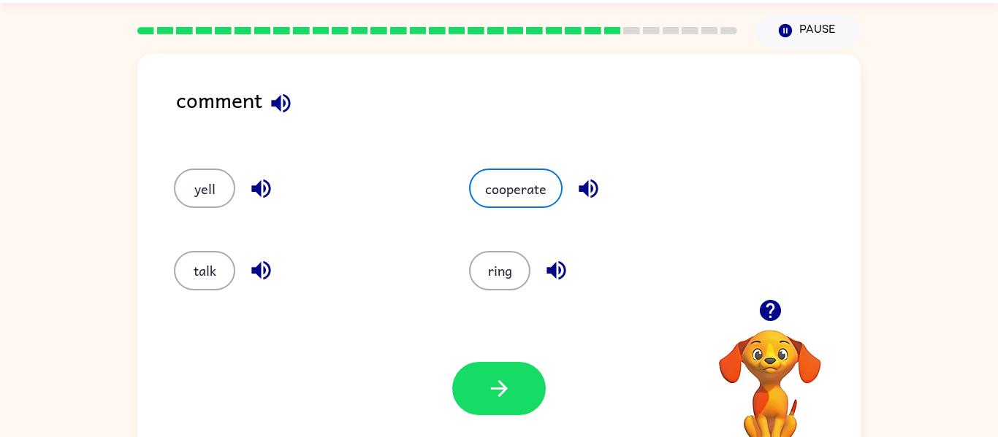
click at [492, 416] on div "Your browser must support playing .mp4 files to use Literably. Please try using…" at bounding box center [498, 389] width 723 height 164
click at [492, 416] on div at bounding box center [498, 388] width 93 height 53
click at [492, 402] on button "button" at bounding box center [498, 388] width 93 height 53
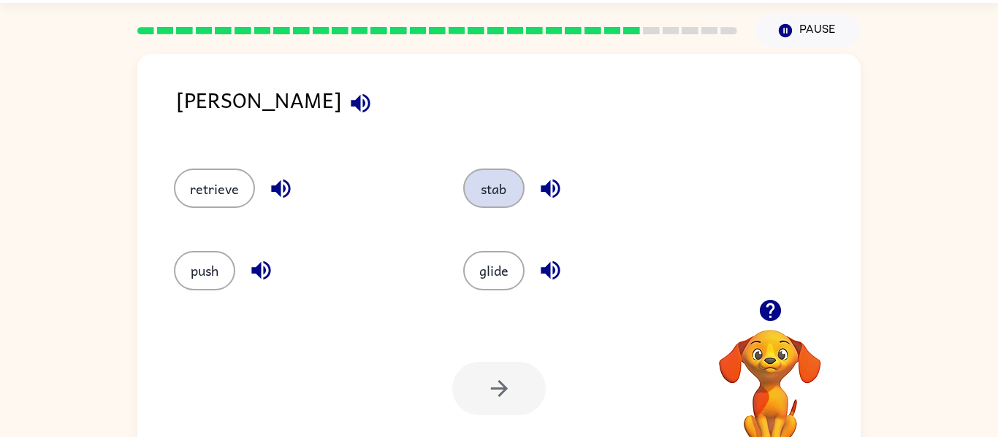
click at [500, 173] on button "stab" at bounding box center [493, 188] width 61 height 39
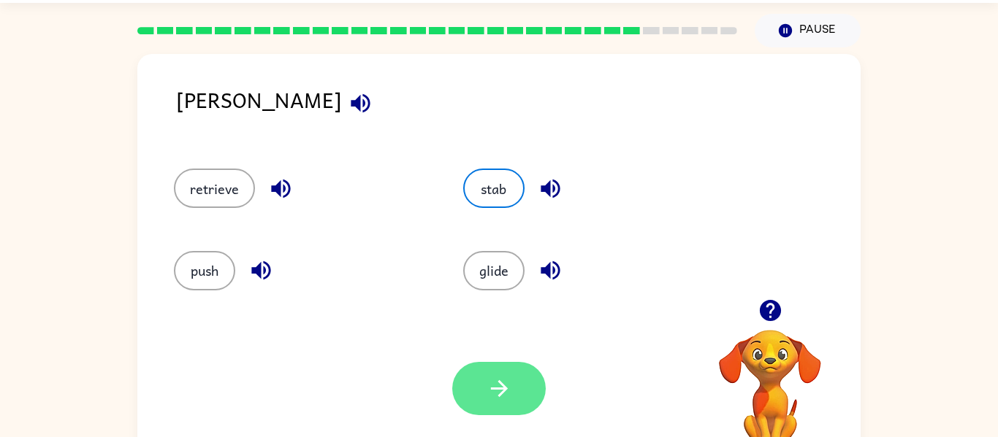
click at [510, 375] on button "button" at bounding box center [498, 388] width 93 height 53
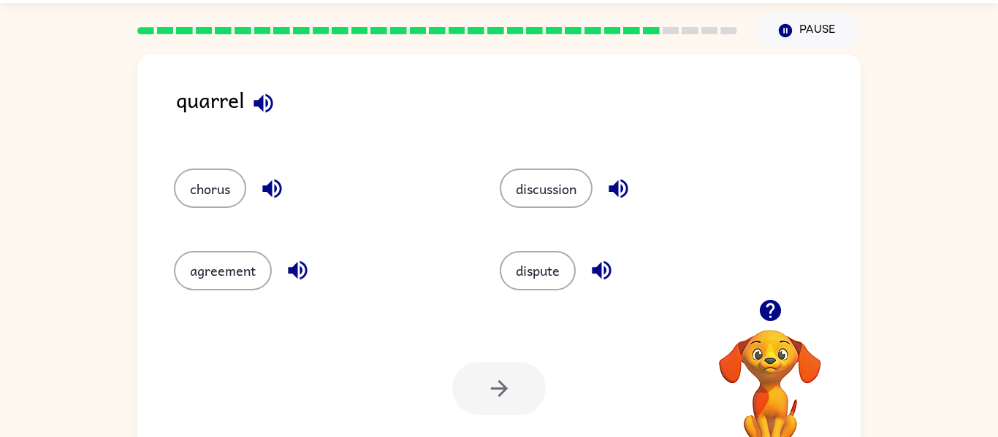
click at [280, 115] on div "quarrel" at bounding box center [518, 111] width 684 height 56
click at [247, 96] on button "button" at bounding box center [263, 103] width 37 height 37
click at [288, 177] on div "chorus" at bounding box center [320, 188] width 292 height 39
click at [288, 183] on button "button" at bounding box center [271, 188] width 37 height 37
click at [305, 252] on div "agreement" at bounding box center [320, 270] width 292 height 39
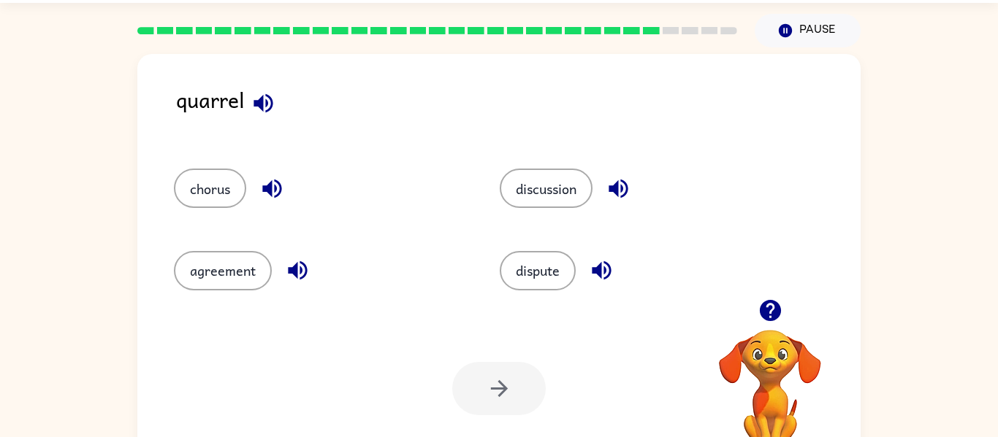
click at [299, 264] on icon "button" at bounding box center [298, 271] width 26 height 26
click at [623, 176] on icon "button" at bounding box center [618, 189] width 26 height 26
click at [611, 271] on icon "button" at bounding box center [601, 270] width 19 height 19
click at [236, 188] on button "chorus" at bounding box center [210, 188] width 72 height 39
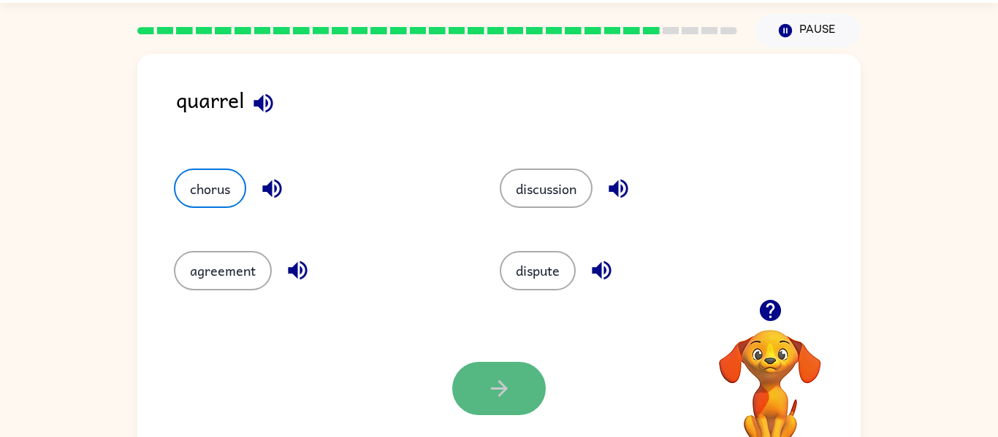
click at [518, 380] on button "button" at bounding box center [498, 388] width 93 height 53
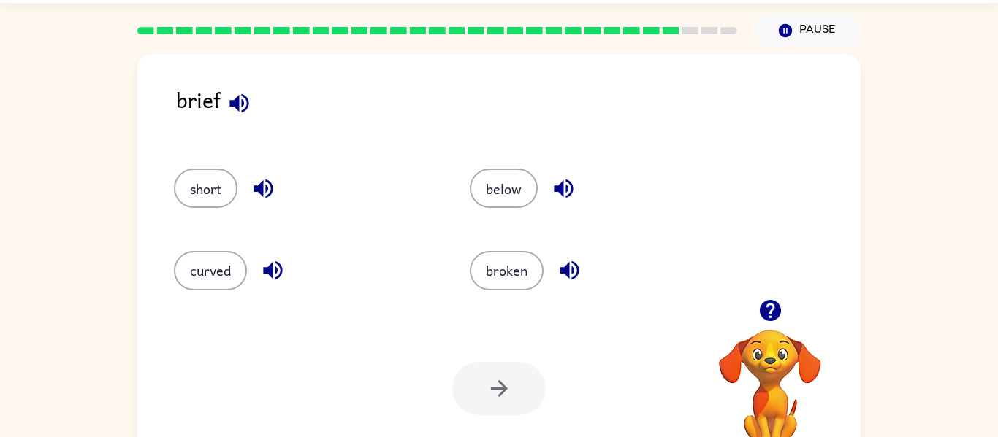
click at [484, 386] on div at bounding box center [498, 388] width 93 height 53
click at [518, 259] on button "broken" at bounding box center [507, 270] width 74 height 39
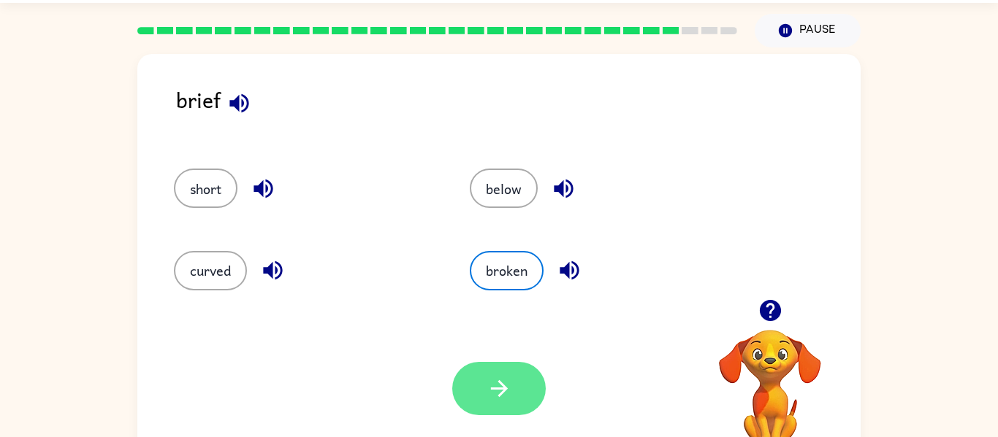
click at [503, 380] on icon "button" at bounding box center [499, 389] width 26 height 26
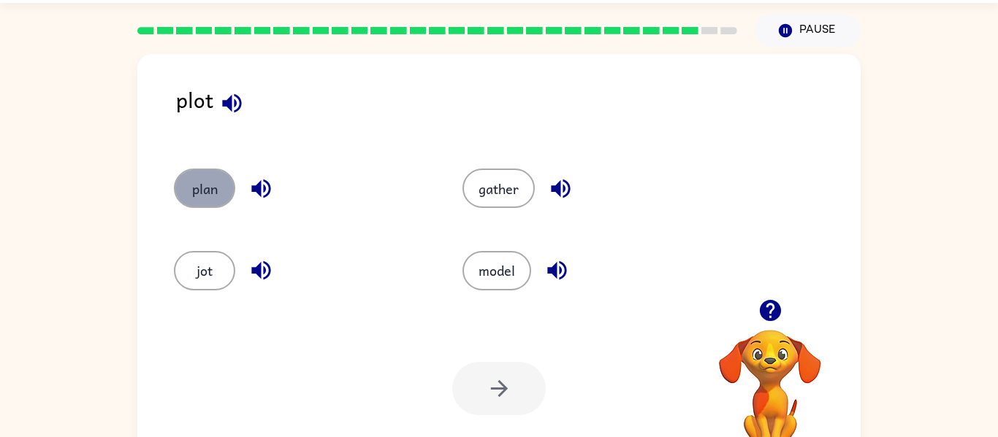
click at [198, 199] on button "plan" at bounding box center [204, 188] width 61 height 39
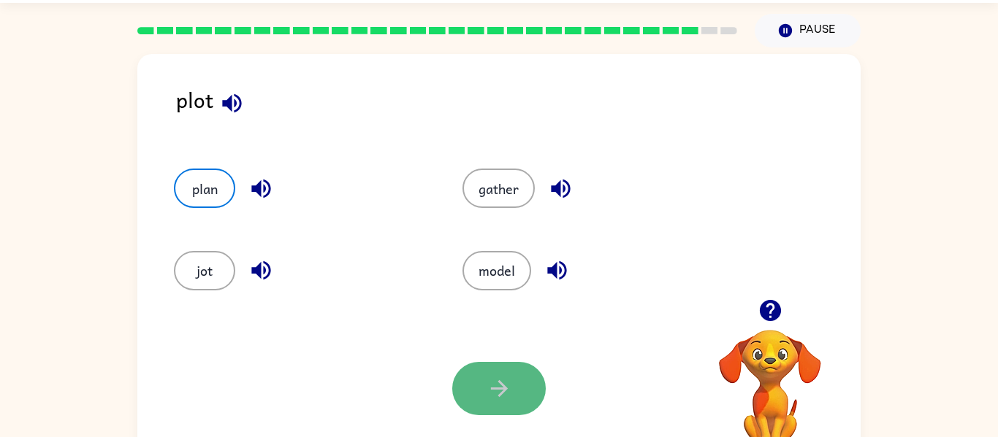
click at [502, 395] on icon "button" at bounding box center [499, 389] width 26 height 26
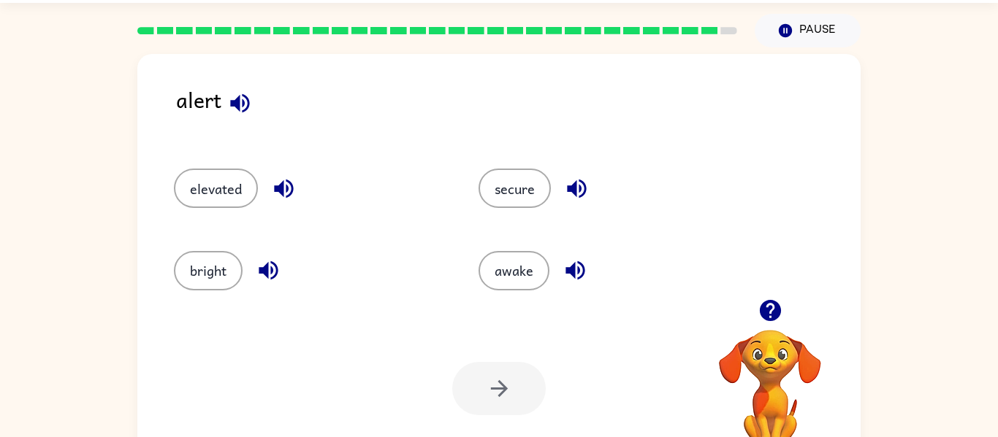
click at [271, 204] on div "elevated" at bounding box center [309, 188] width 271 height 39
click at [230, 173] on button "elevated" at bounding box center [216, 188] width 84 height 39
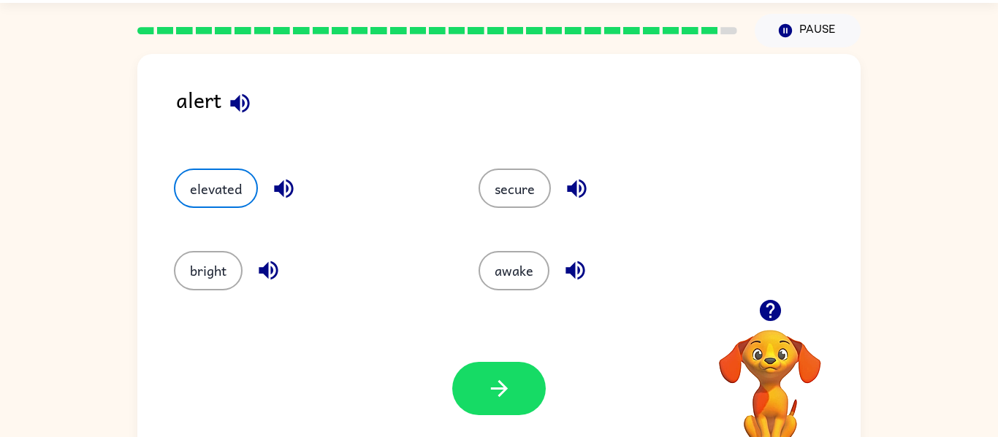
click at [436, 378] on div "Your browser must support playing .mp4 files to use Literably. Please try using…" at bounding box center [498, 389] width 723 height 164
click at [494, 365] on button "button" at bounding box center [498, 388] width 93 height 53
